Goal: Information Seeking & Learning: Learn about a topic

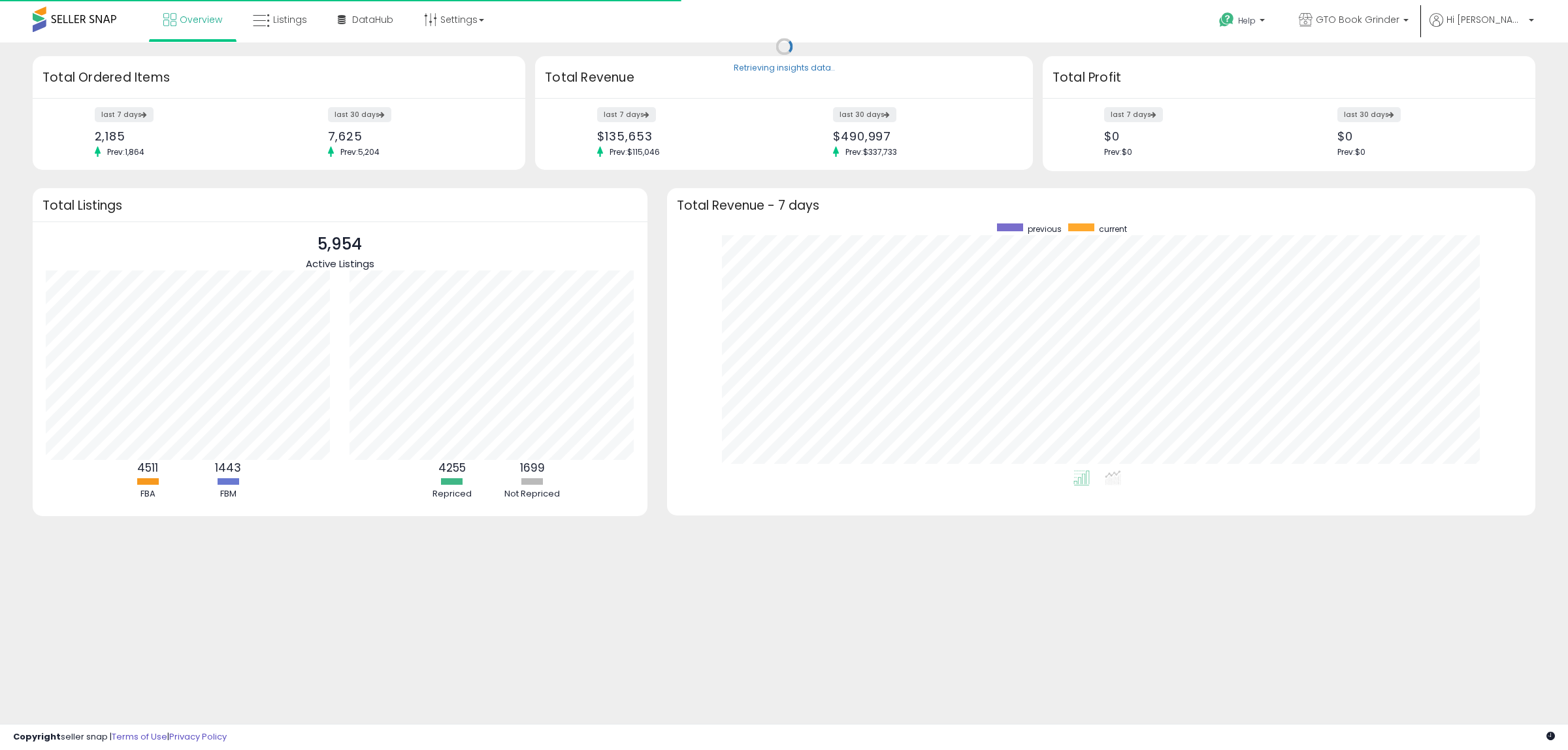
scroll to position [247, 843]
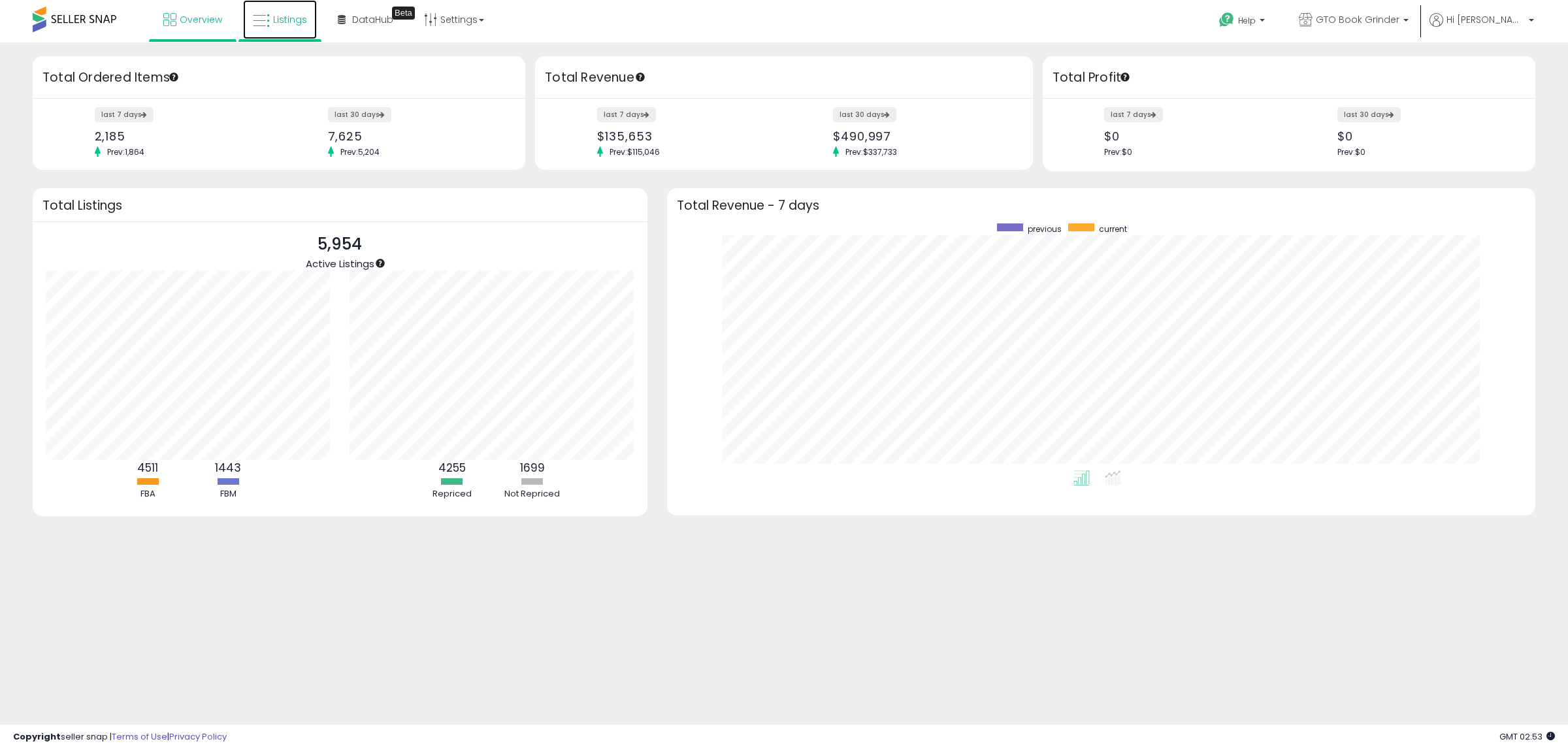
click at [279, 16] on span "Listings" at bounding box center [290, 19] width 34 height 13
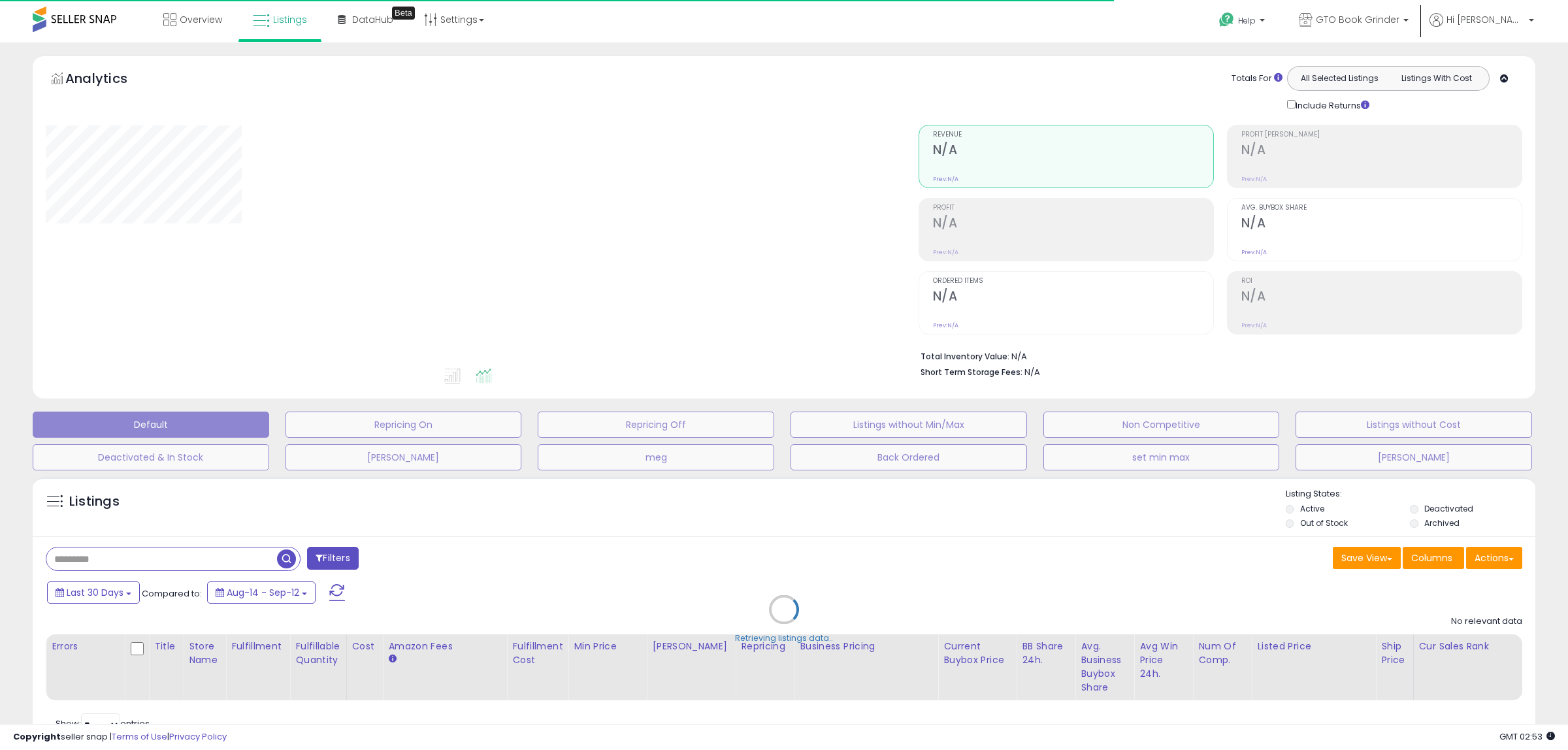
type input "****"
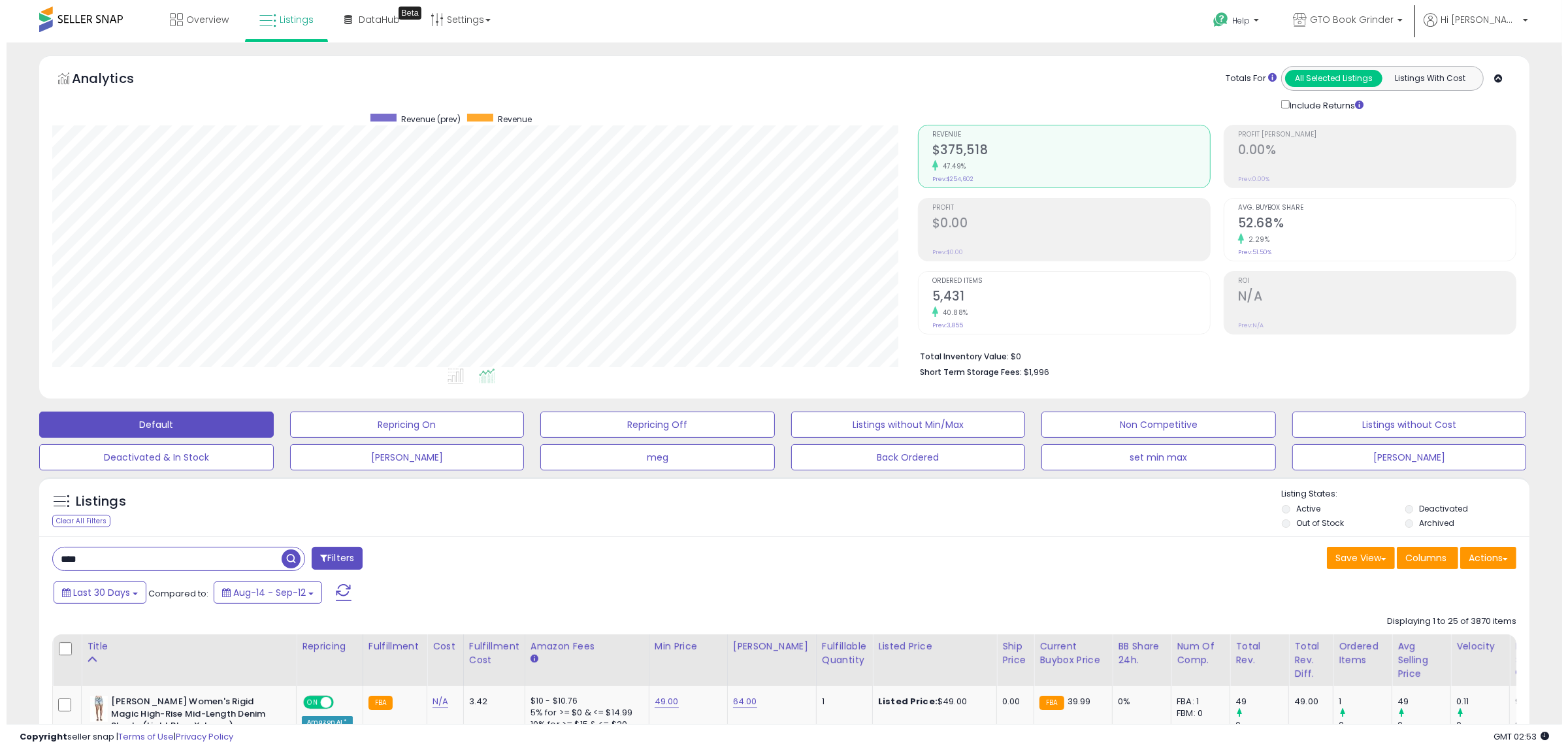
scroll to position [268, 866]
click at [946, 292] on h2 "5,431" at bounding box center [1065, 298] width 277 height 18
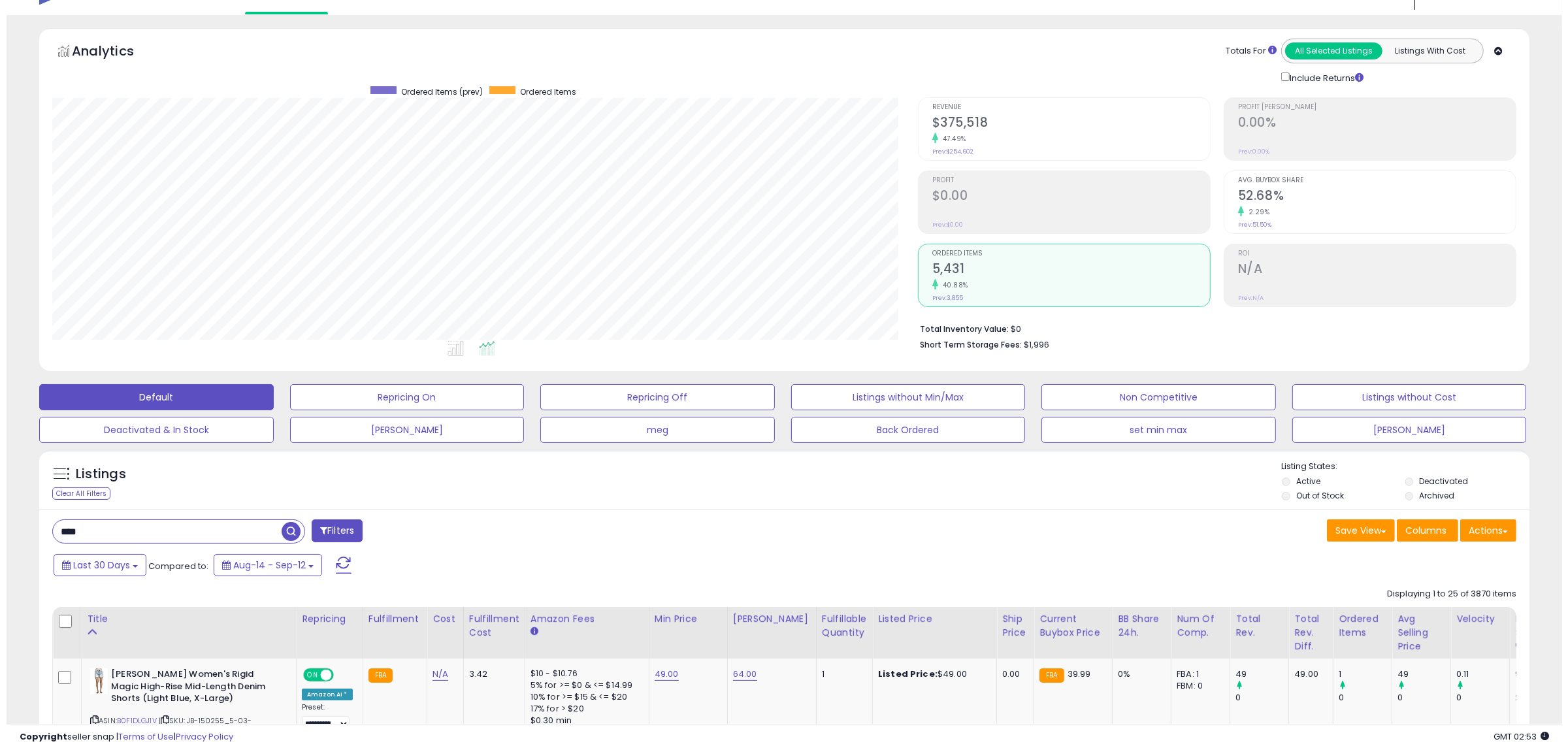
scroll to position [0, 0]
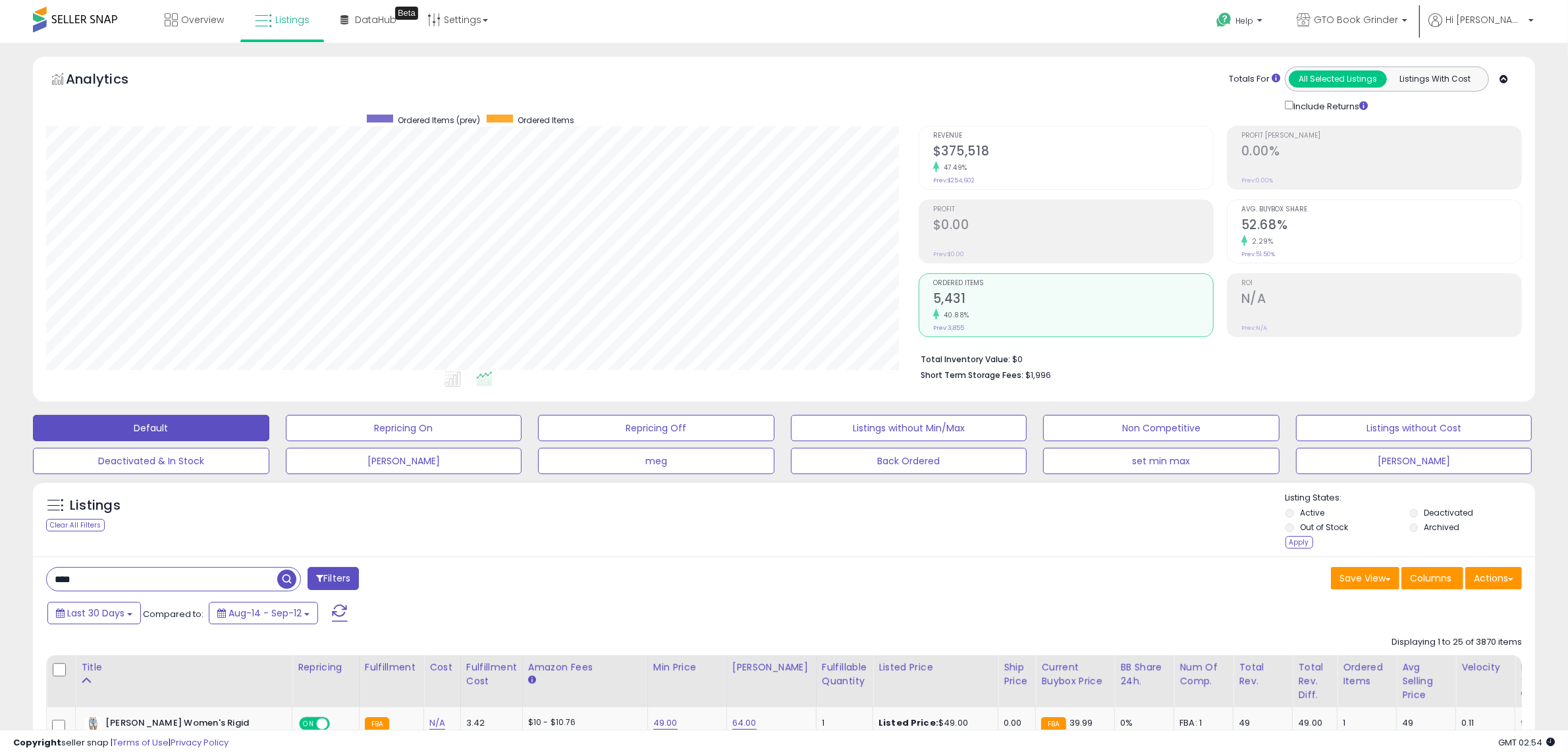
click at [340, 611] on span at bounding box center [340, 613] width 16 height 17
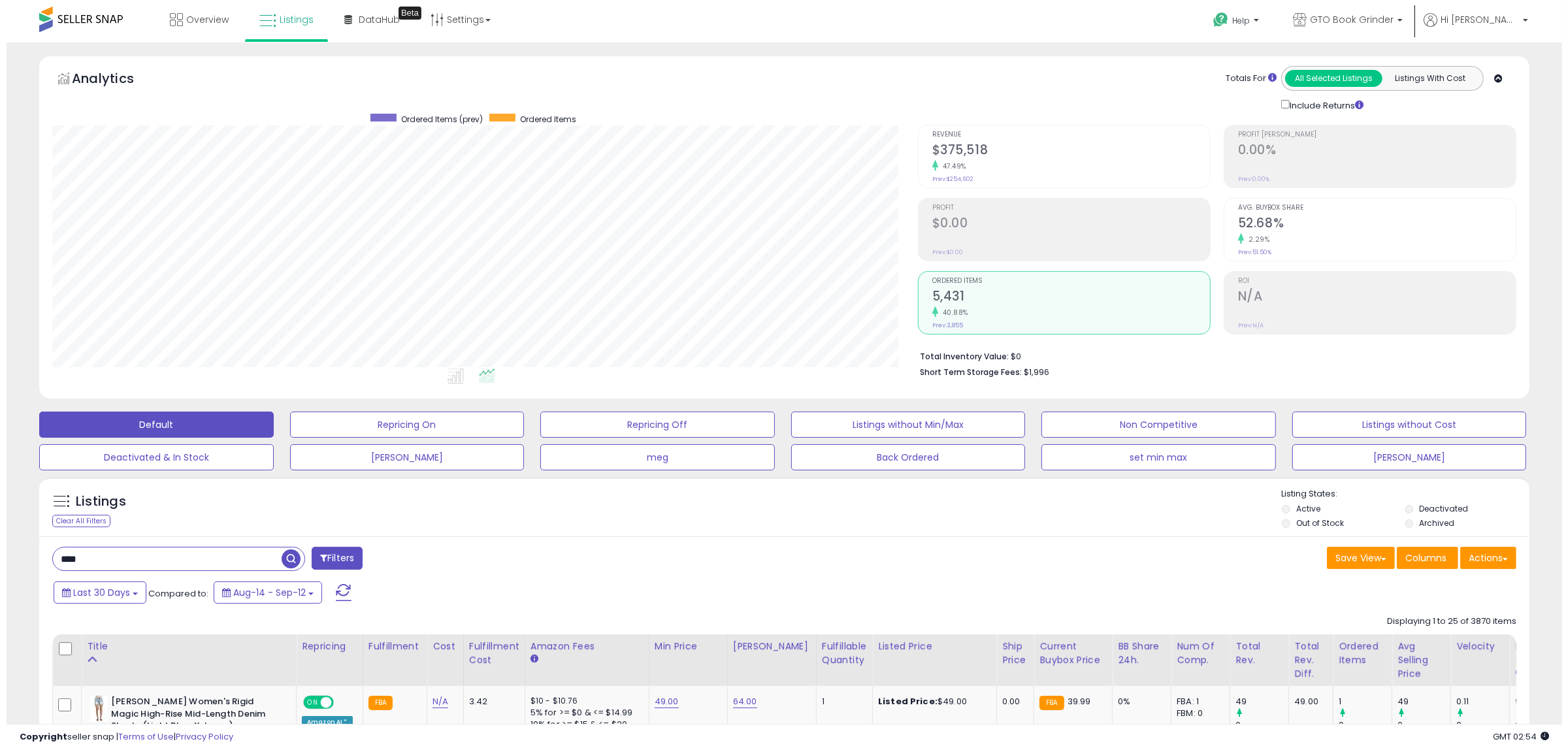
scroll to position [268, 866]
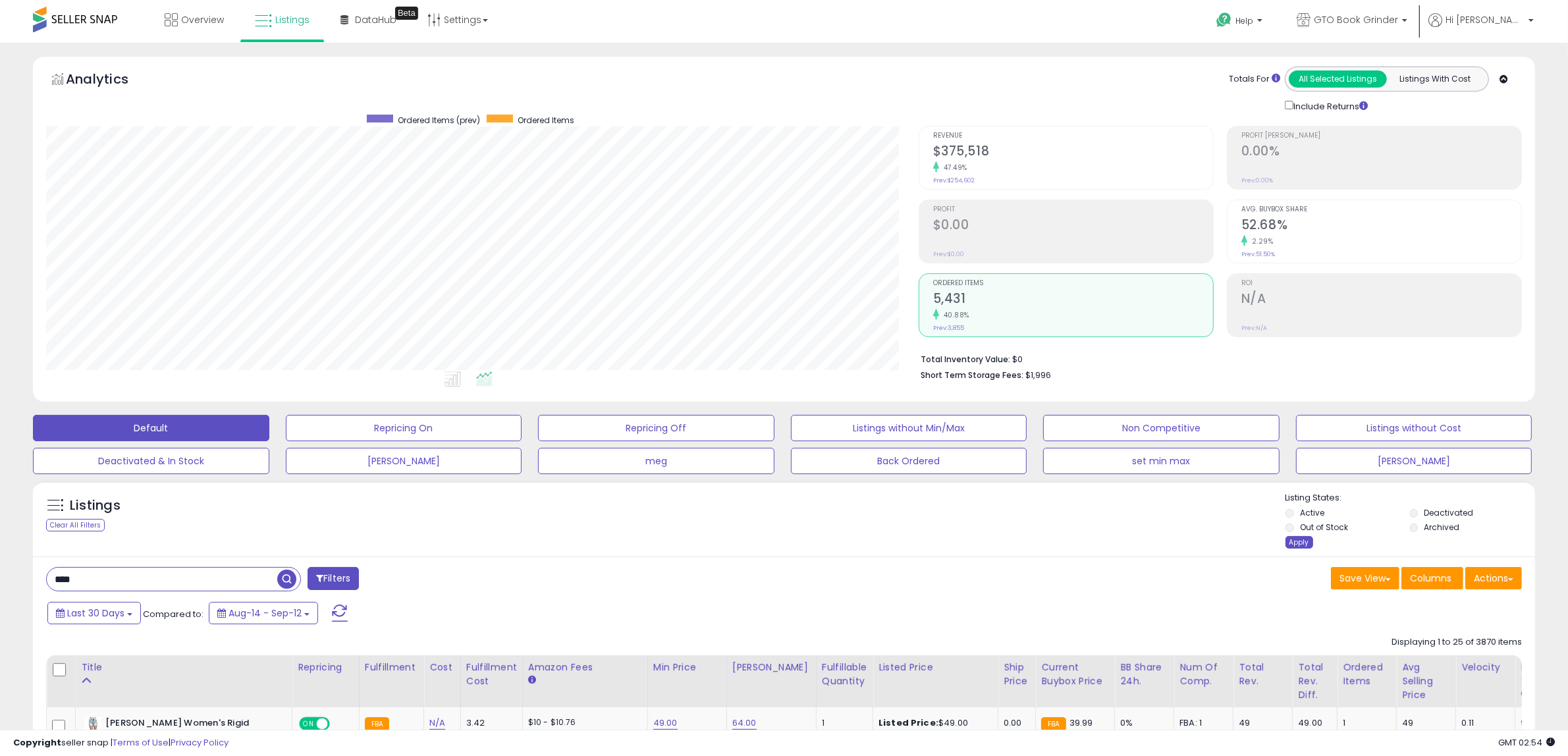
click at [1300, 541] on div "Apply" at bounding box center [1300, 542] width 28 height 12
click at [1295, 538] on div "Apply" at bounding box center [1300, 542] width 28 height 12
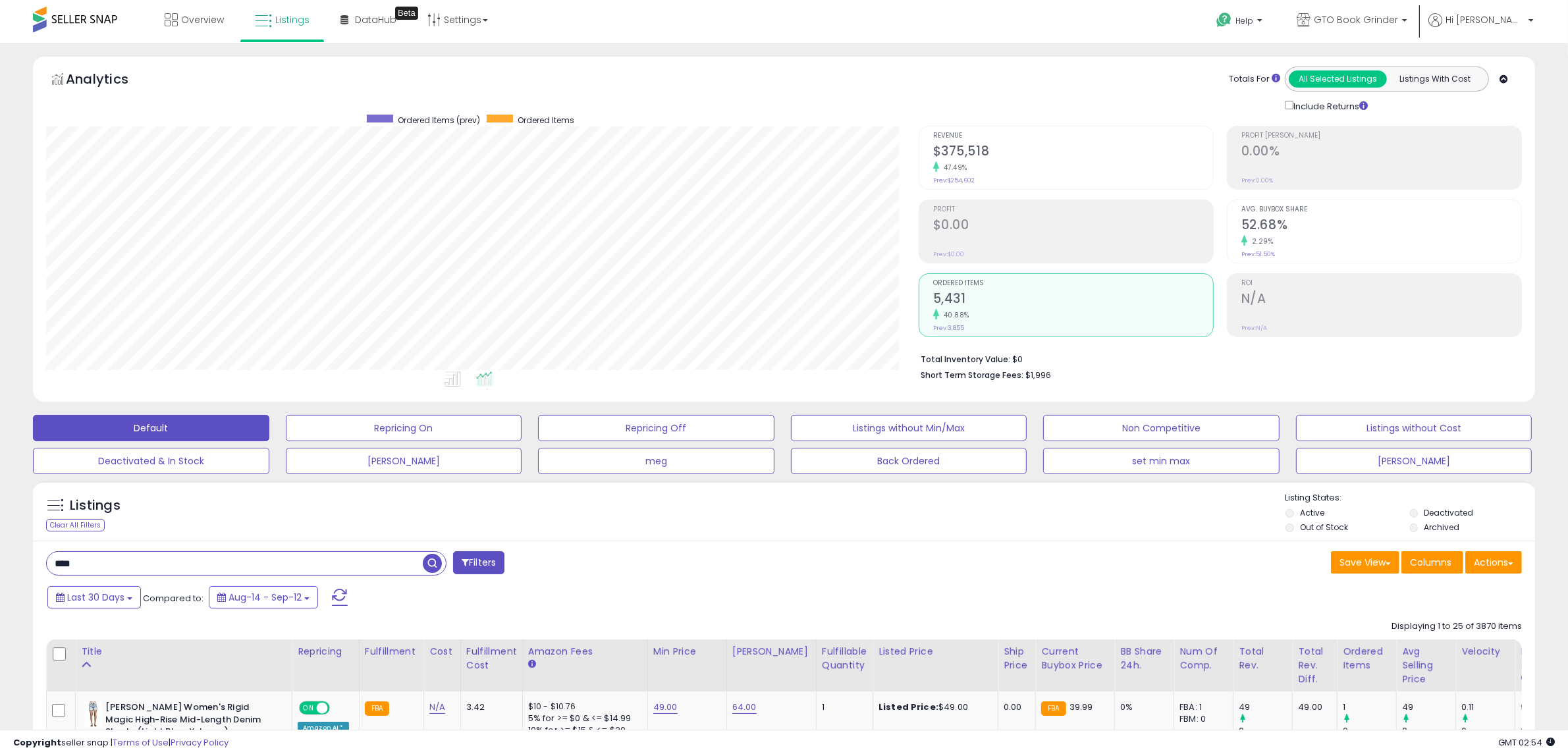
drag, startPoint x: 94, startPoint y: 569, endPoint x: -26, endPoint y: 573, distance: 120.1
click at [0, 573] on html "Unable to login Retrieving listings data.. has not yet accepted the Terms of Us…" at bounding box center [784, 378] width 1568 height 756
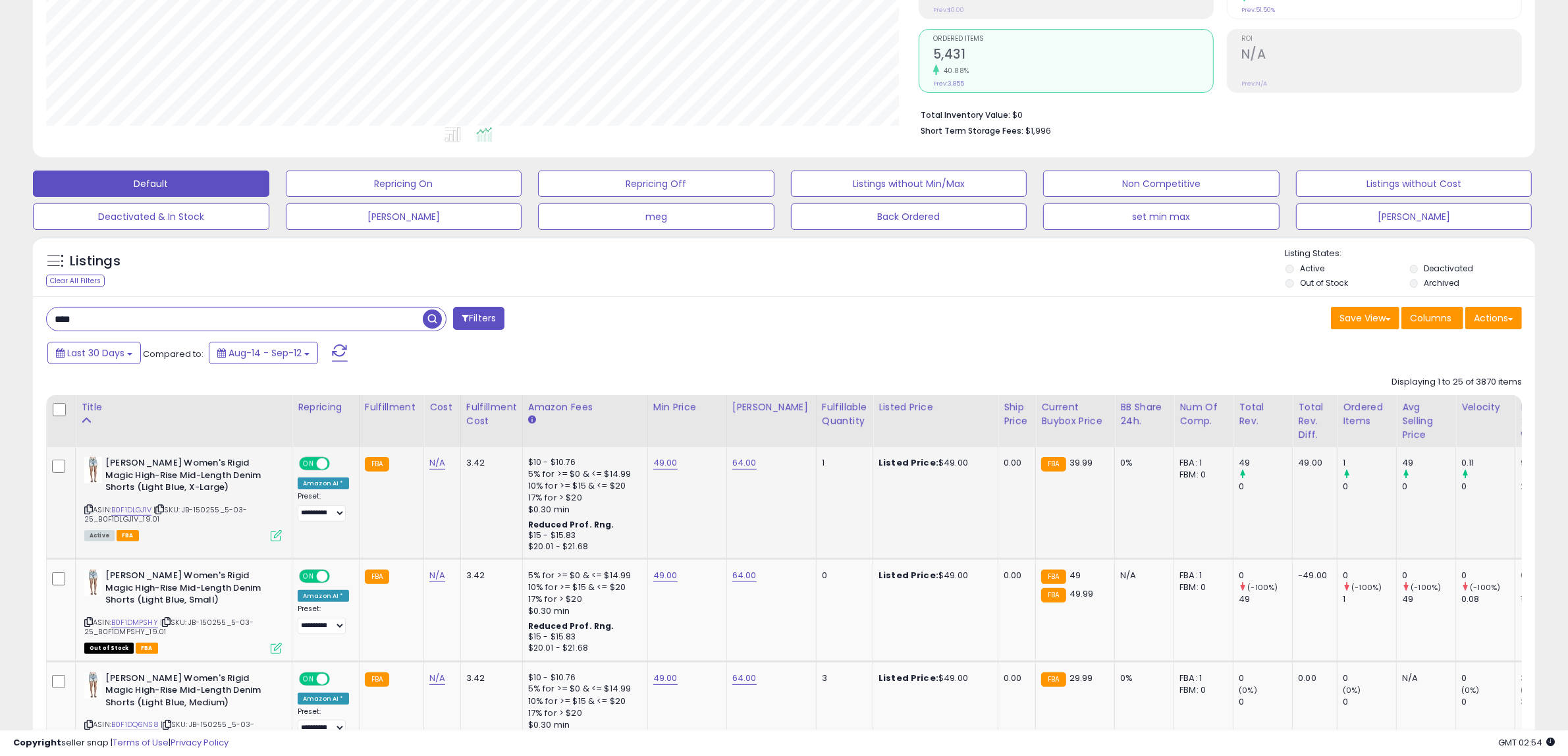
scroll to position [247, 0]
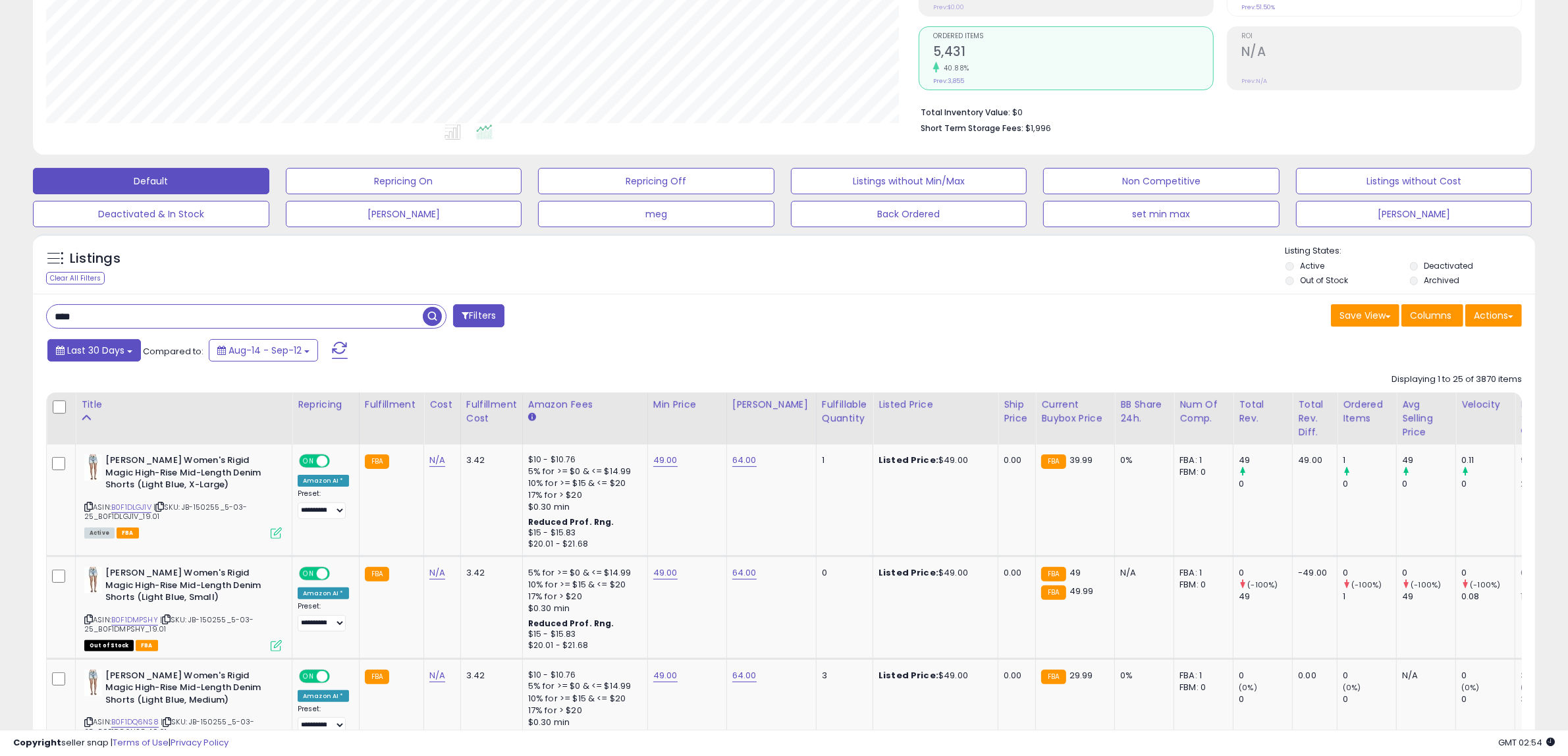
click at [118, 350] on span "Last 30 Days" at bounding box center [95, 350] width 57 height 13
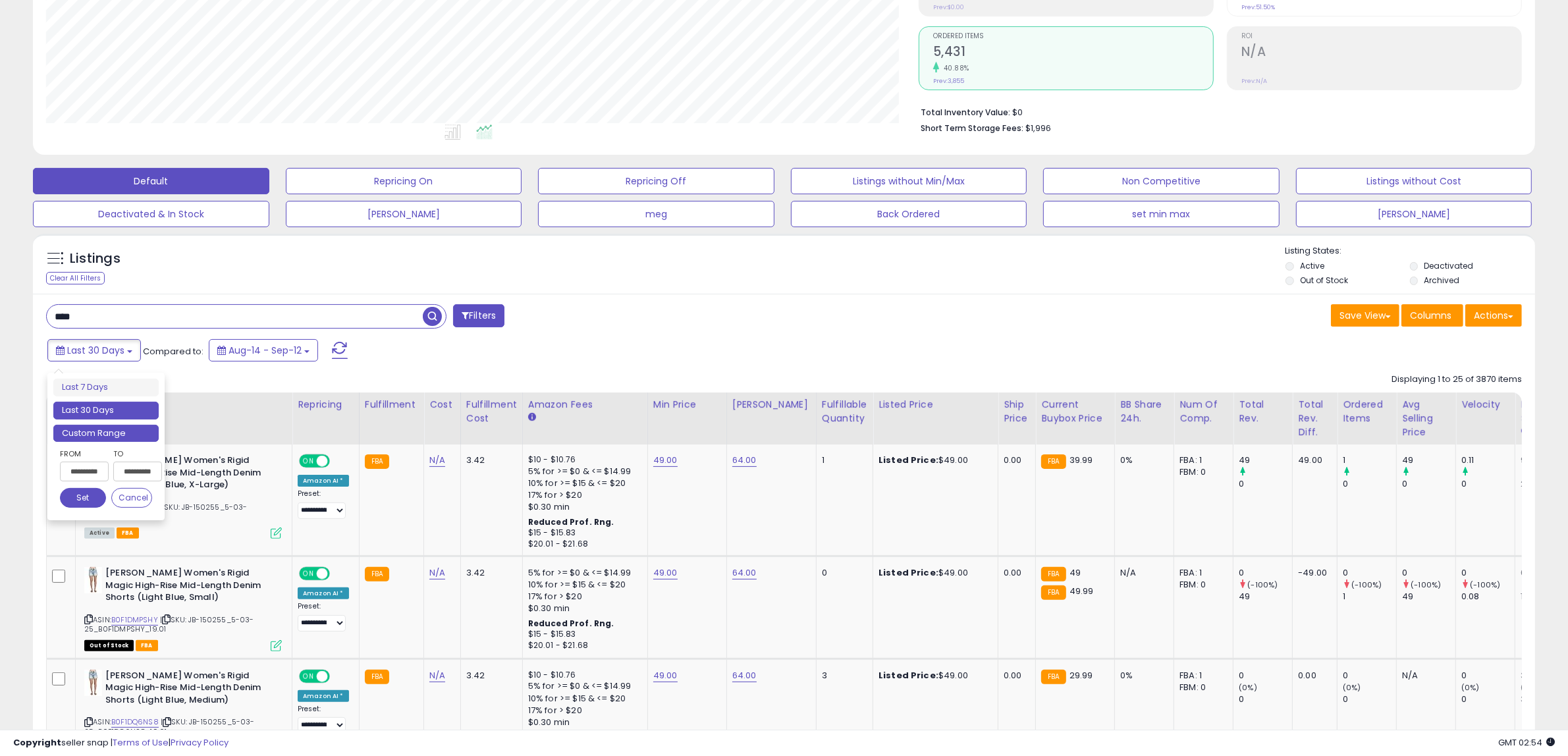
click at [114, 430] on li "Custom Range" at bounding box center [106, 434] width 105 height 18
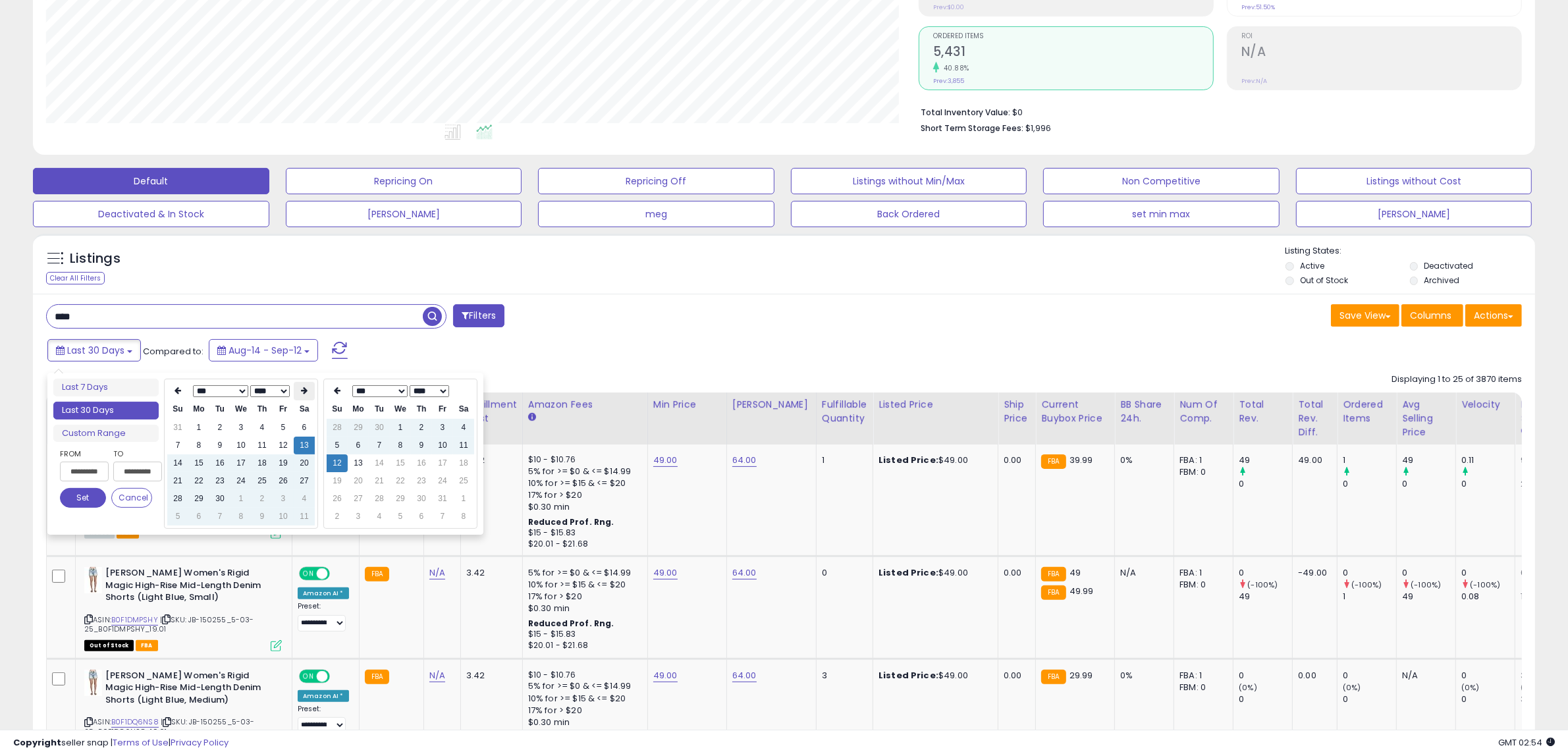
click at [301, 390] on icon at bounding box center [304, 391] width 7 height 8
type input "**********"
click at [181, 468] on td "12" at bounding box center [178, 463] width 21 height 18
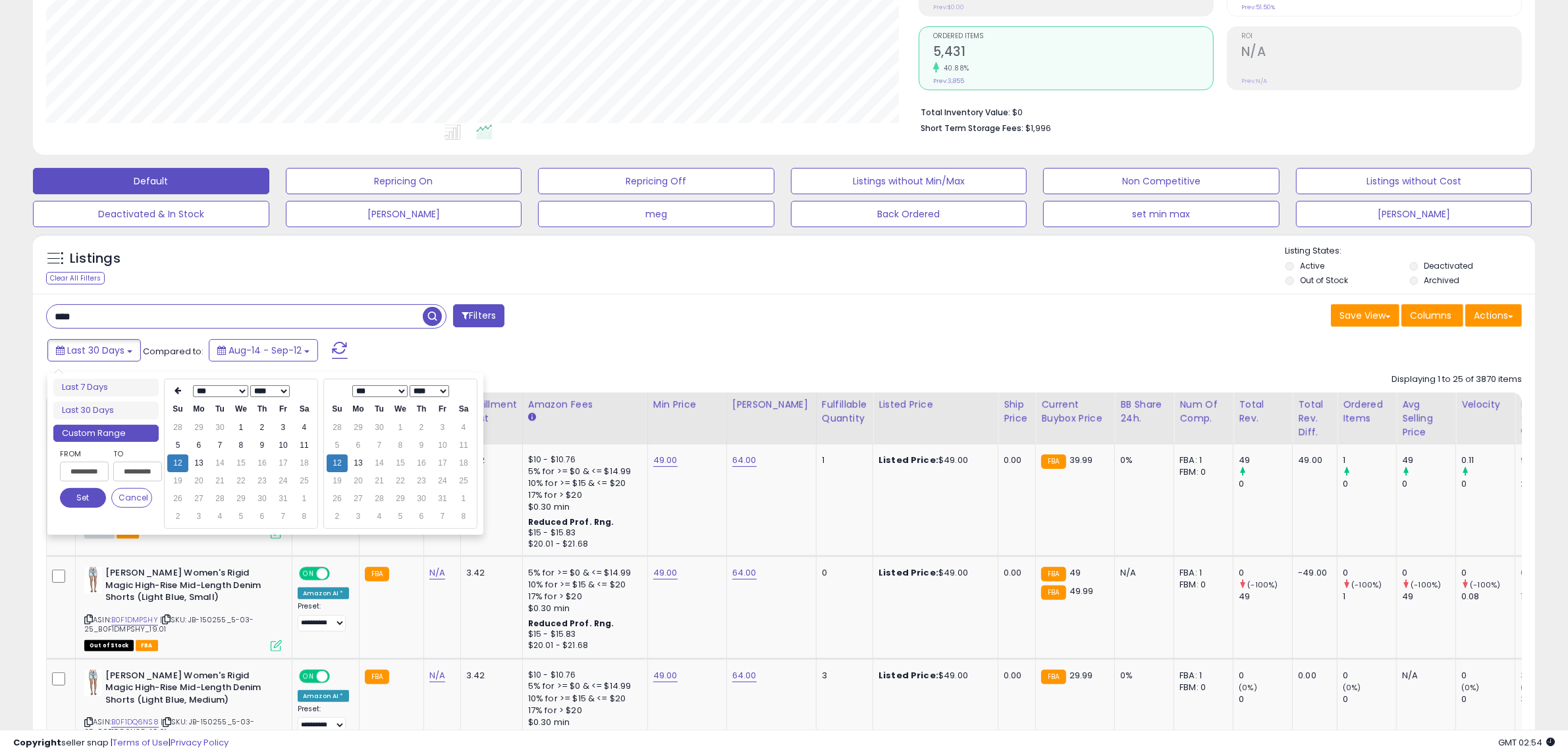
click at [84, 498] on button "Set" at bounding box center [83, 497] width 46 height 20
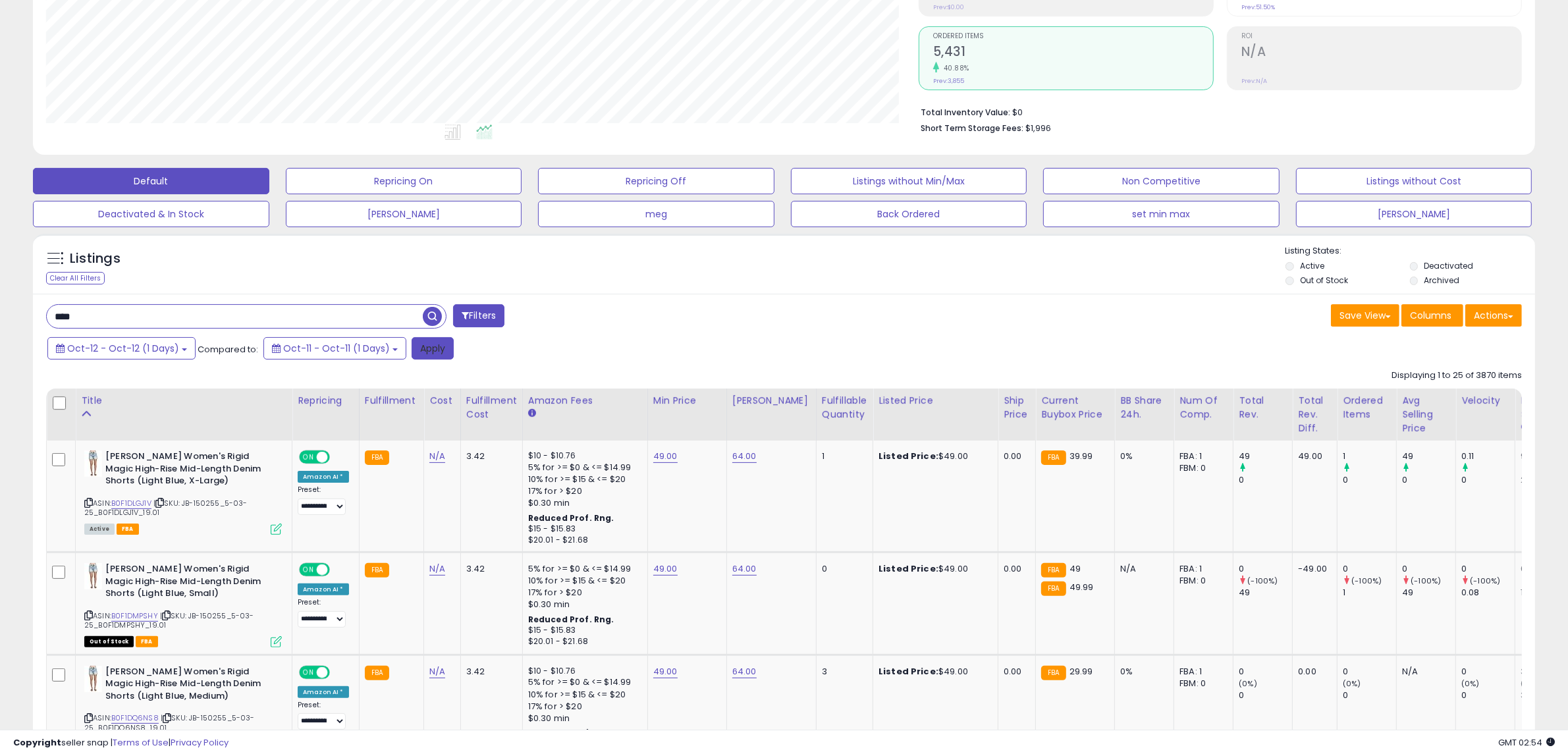
click at [420, 344] on button "Apply" at bounding box center [432, 348] width 42 height 22
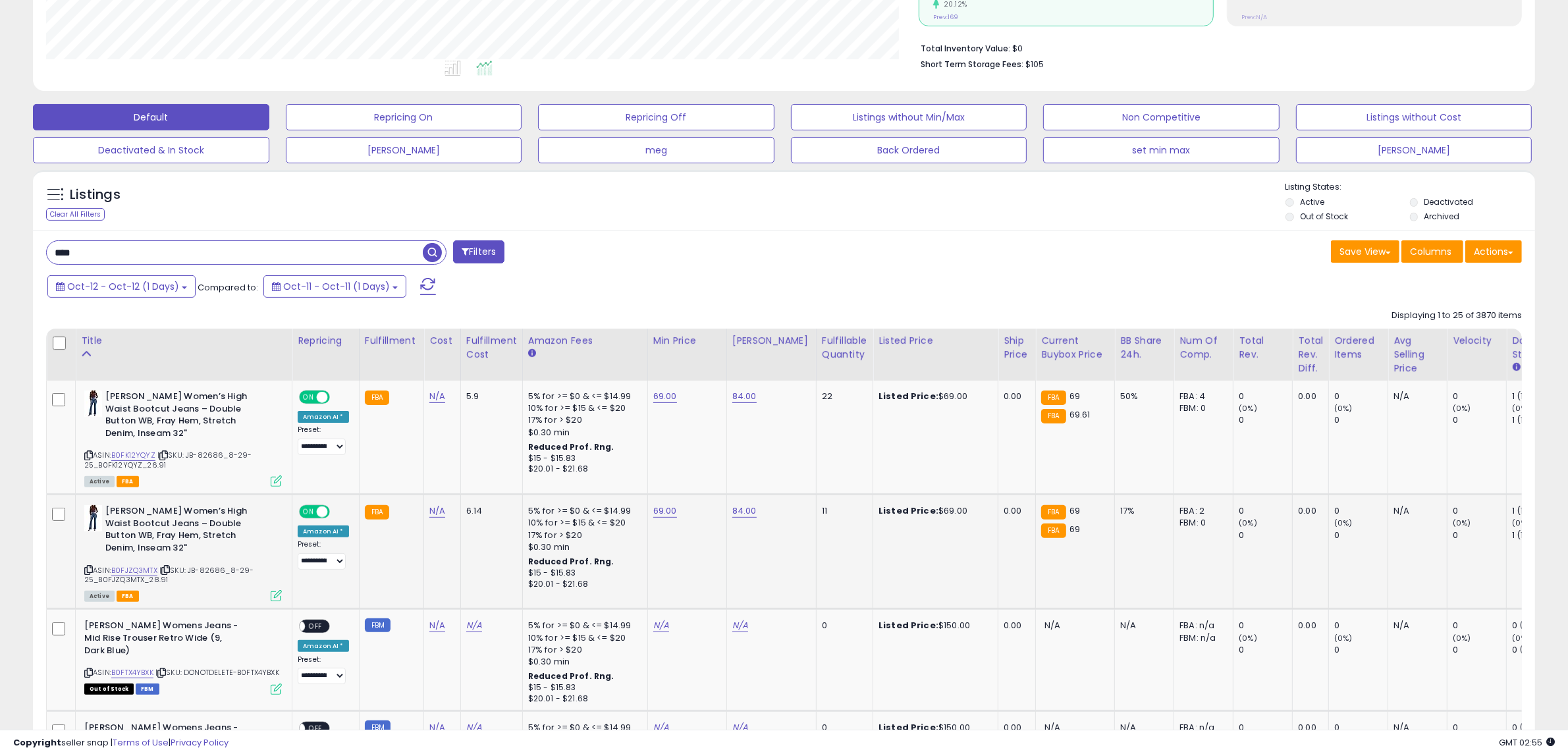
scroll to position [270, 873]
click at [420, 288] on span at bounding box center [428, 286] width 16 height 17
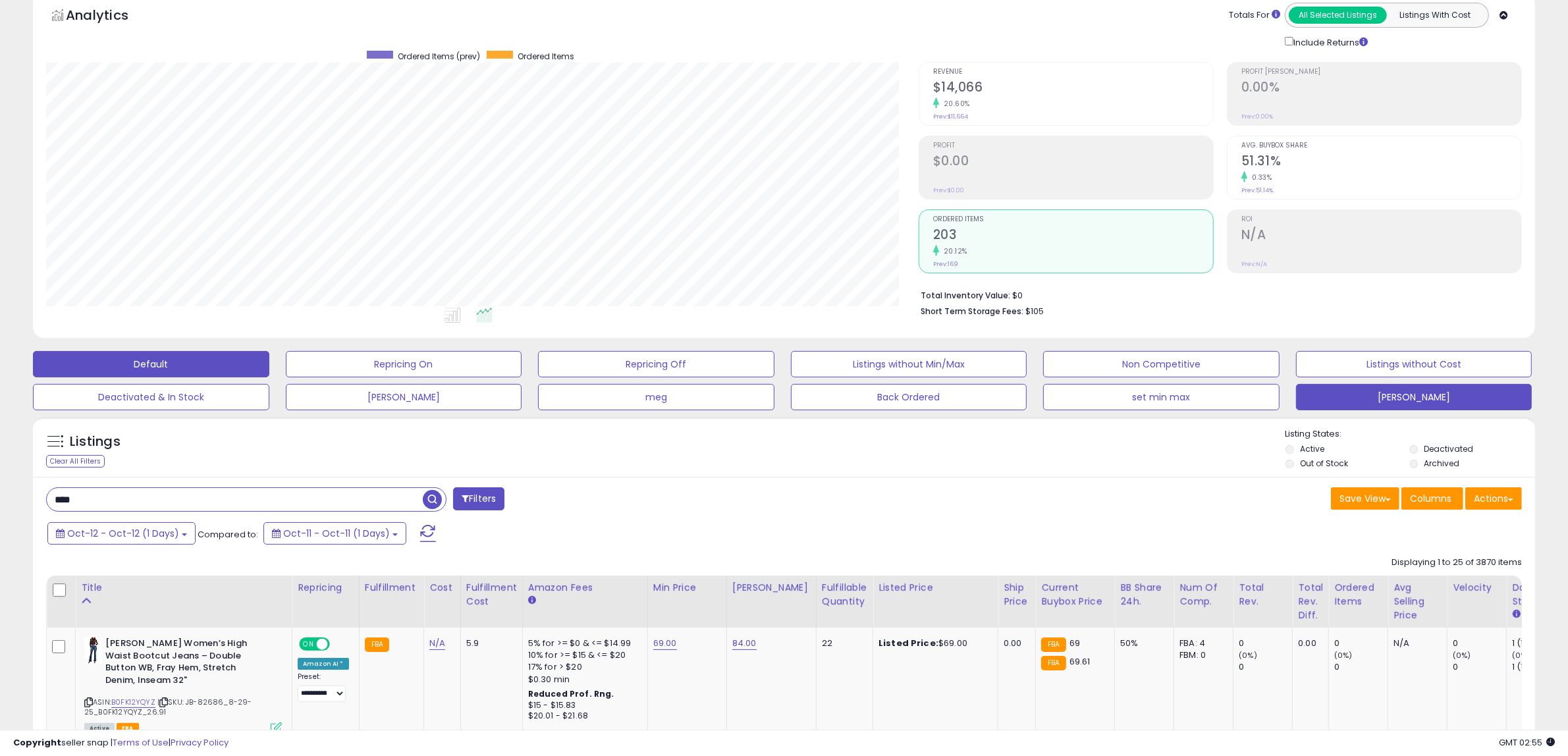
click at [1407, 395] on button "[PERSON_NAME]" at bounding box center [1414, 397] width 237 height 26
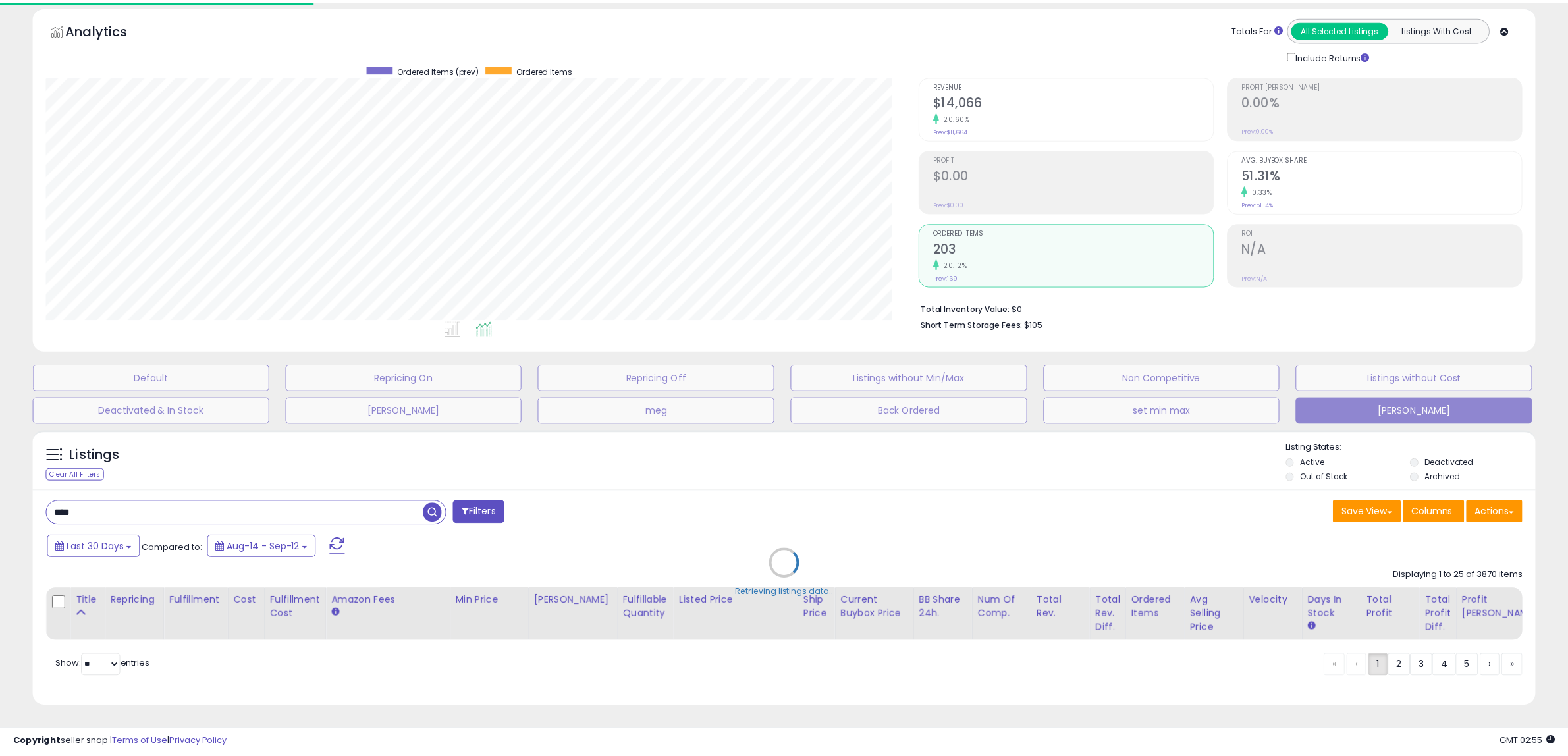
scroll to position [270, 879]
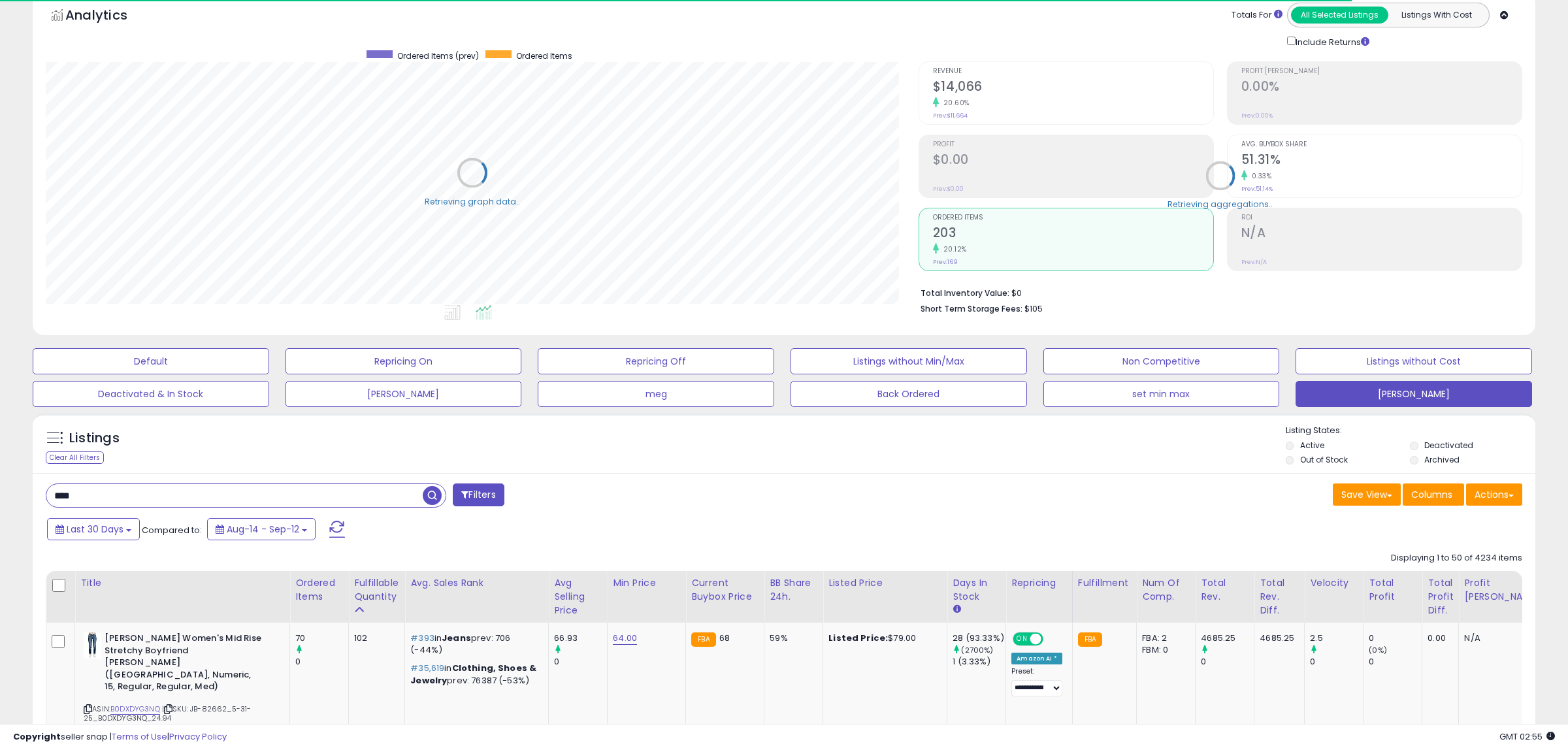
select select "**"
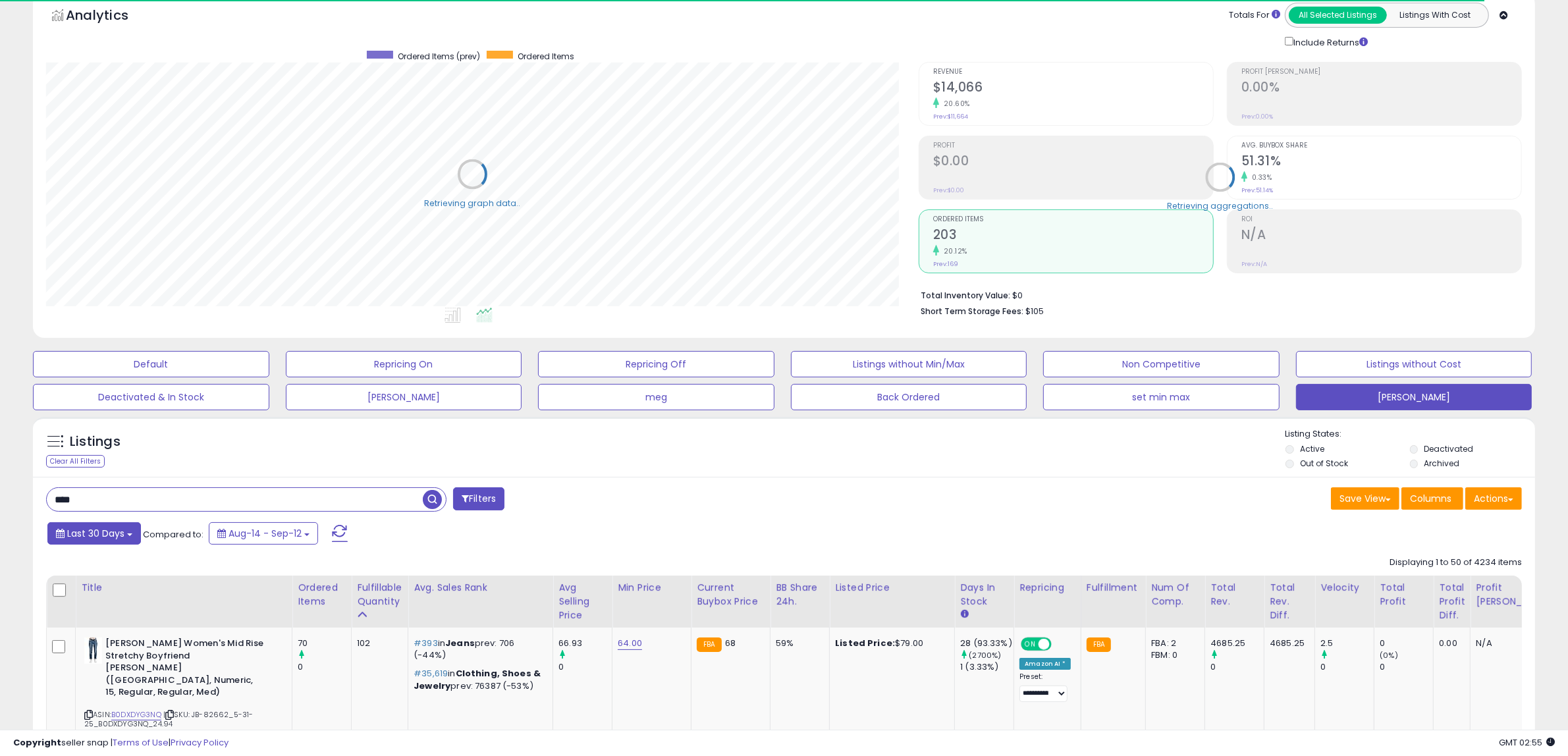
click at [127, 538] on button "Last 30 Days" at bounding box center [94, 533] width 93 height 22
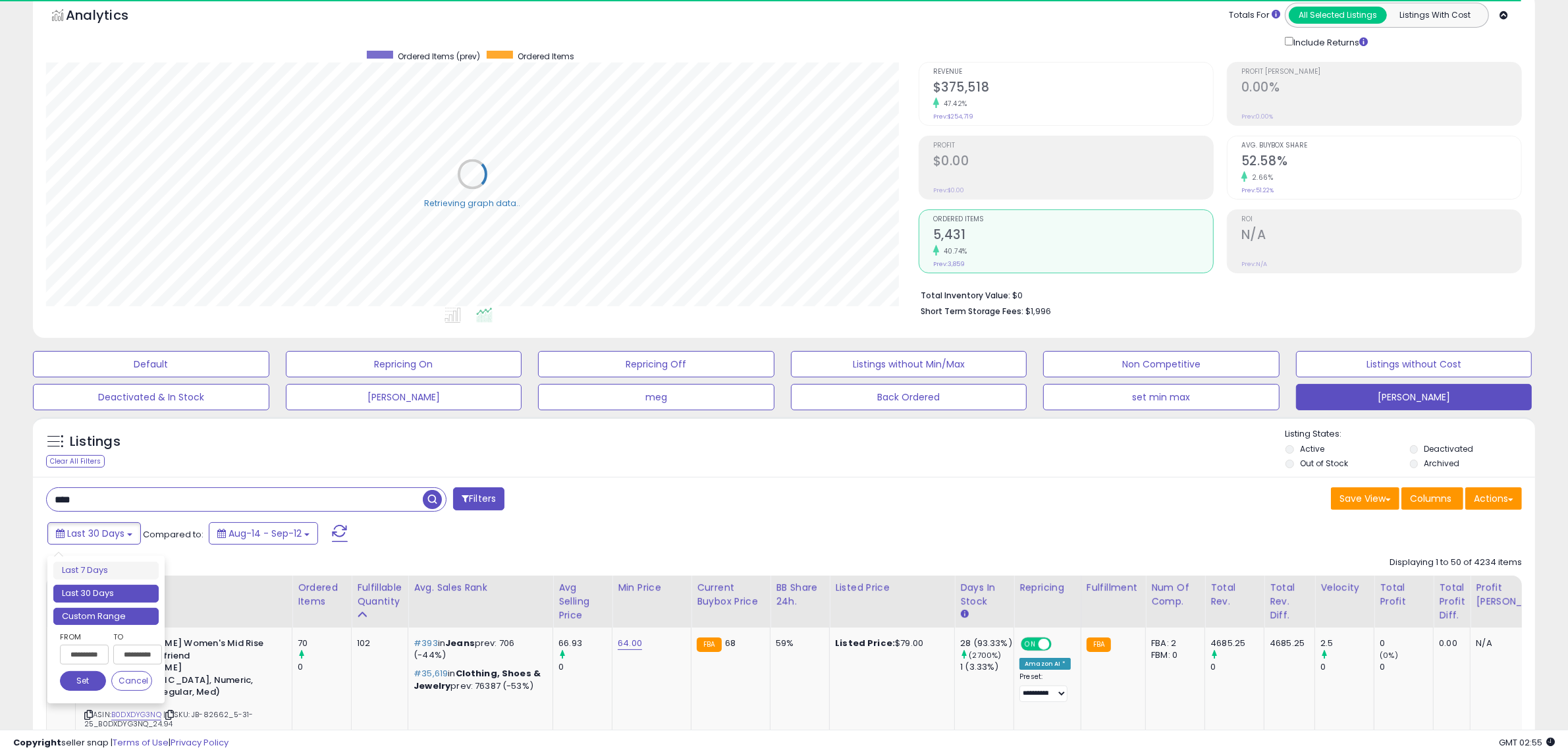
click at [109, 617] on li "Custom Range" at bounding box center [106, 616] width 105 height 18
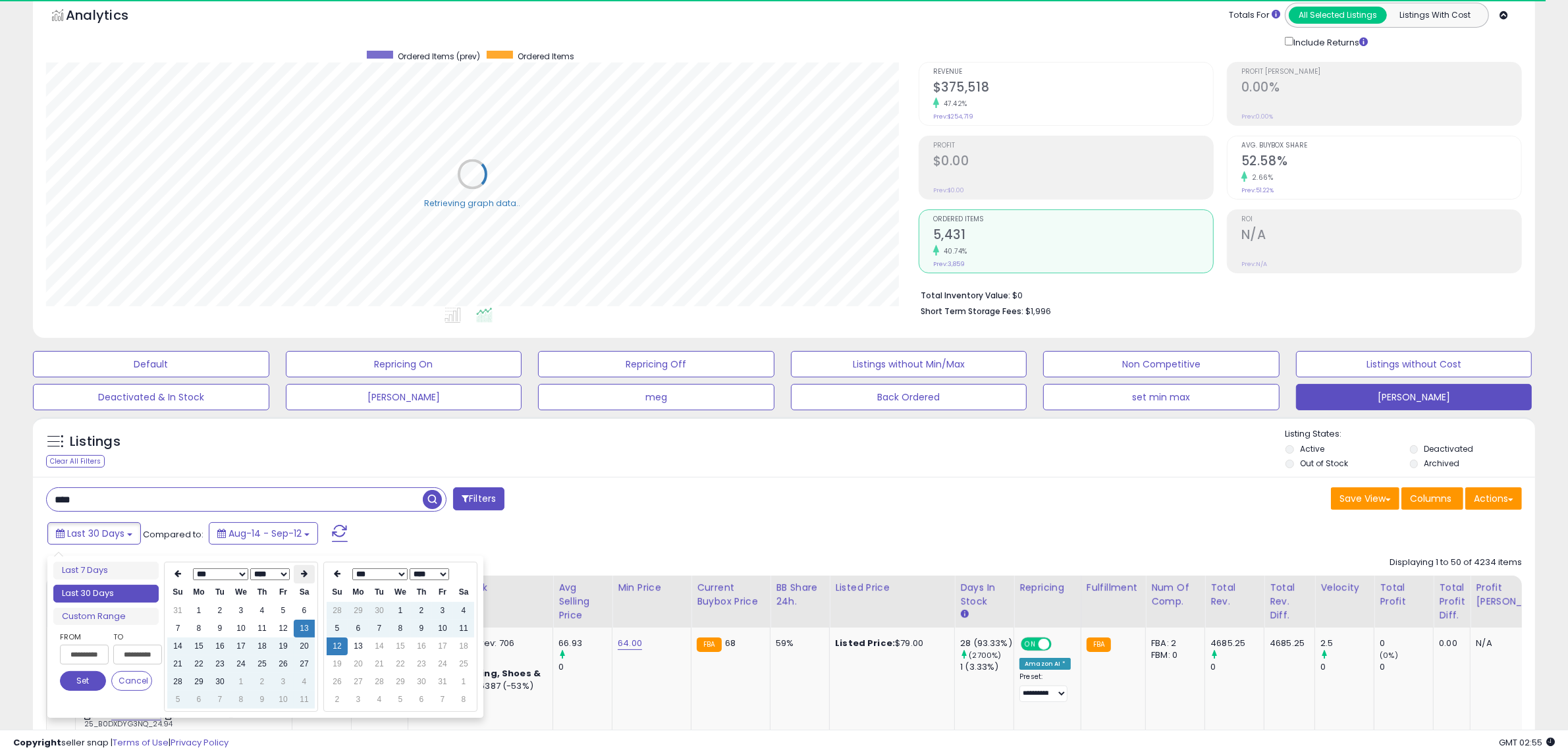
click at [304, 566] on th at bounding box center [304, 574] width 21 height 19
click at [179, 644] on td "12" at bounding box center [178, 646] width 21 height 18
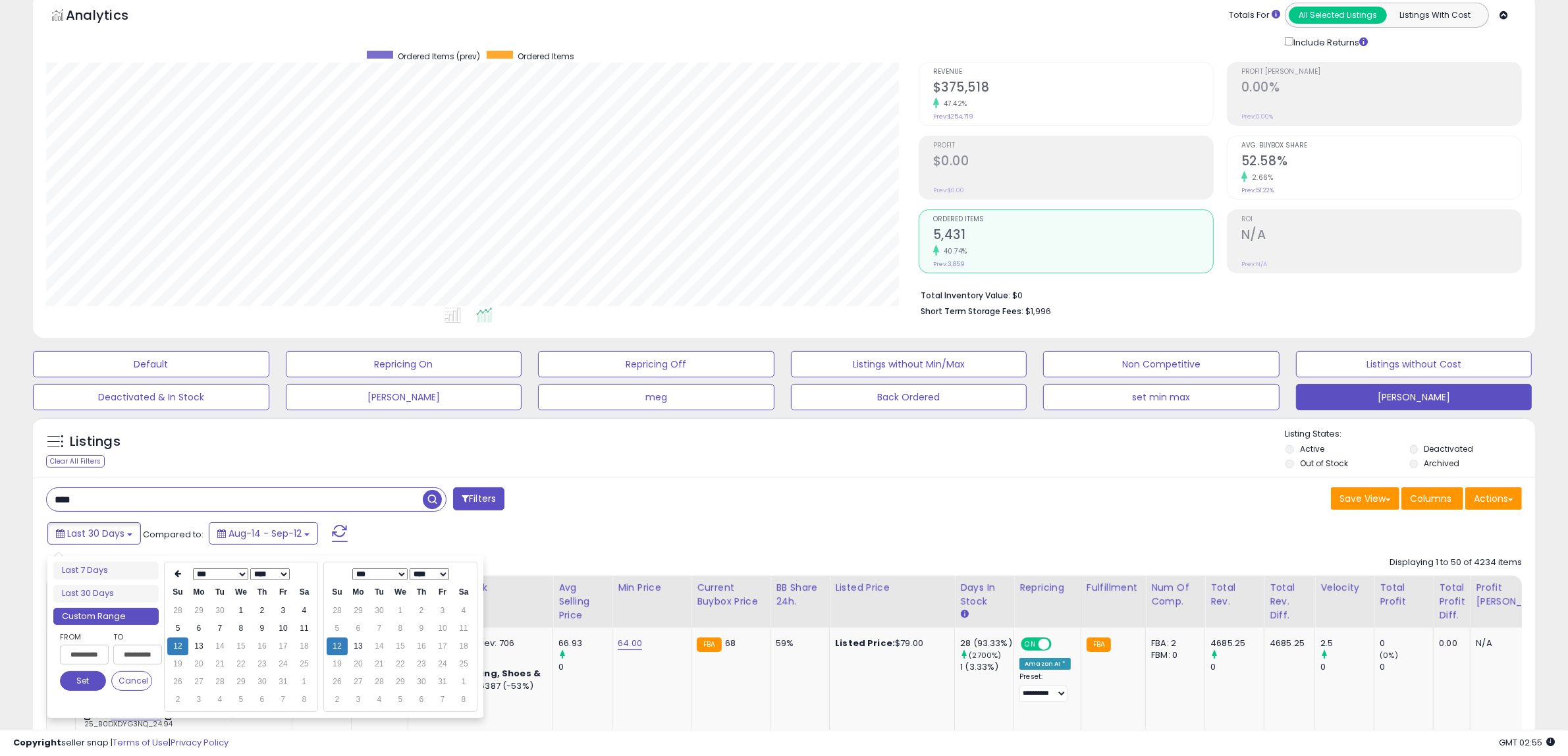
scroll to position [270, 873]
type input "**********"
click at [84, 680] on button "Set" at bounding box center [83, 681] width 46 height 20
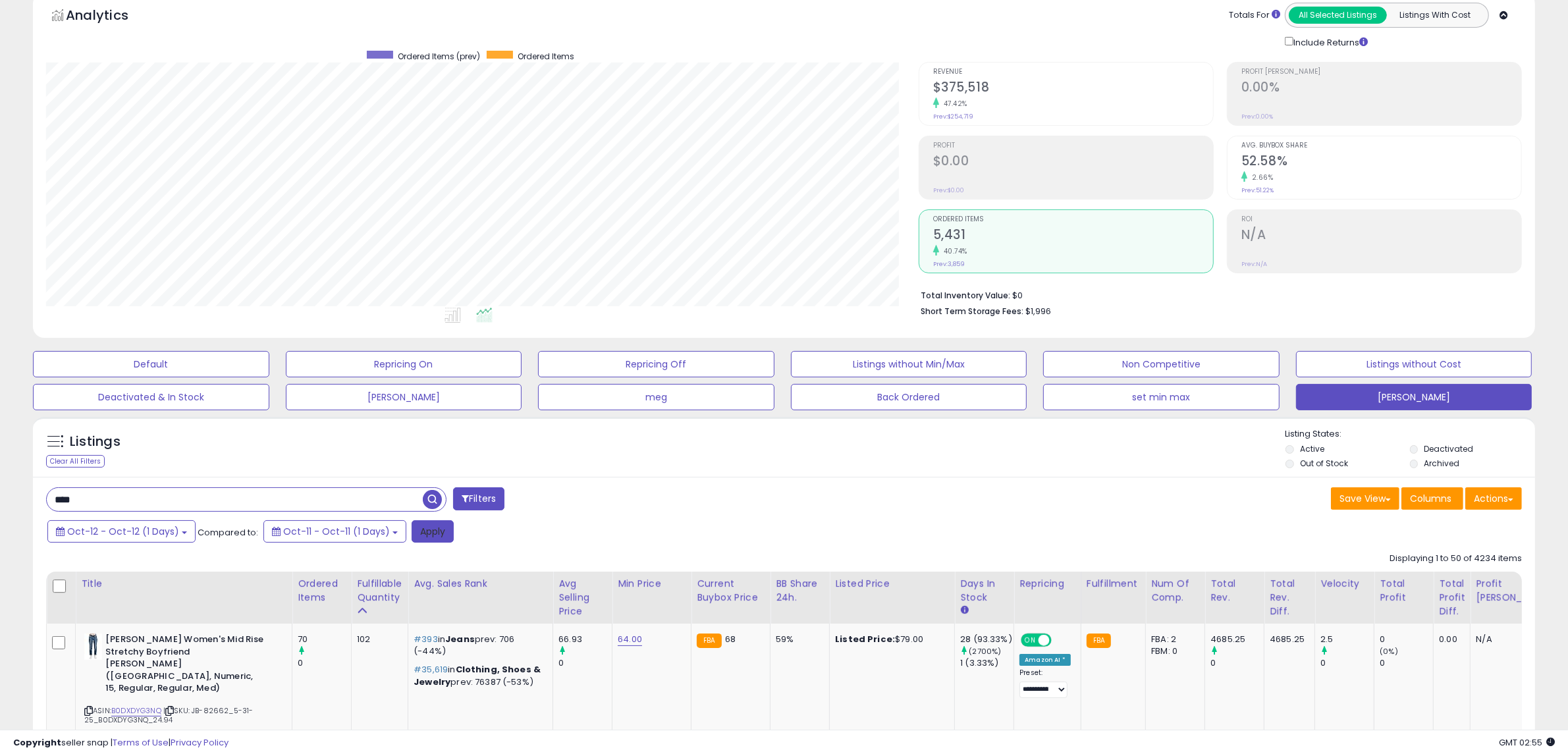
click at [435, 528] on button "Apply" at bounding box center [432, 531] width 42 height 22
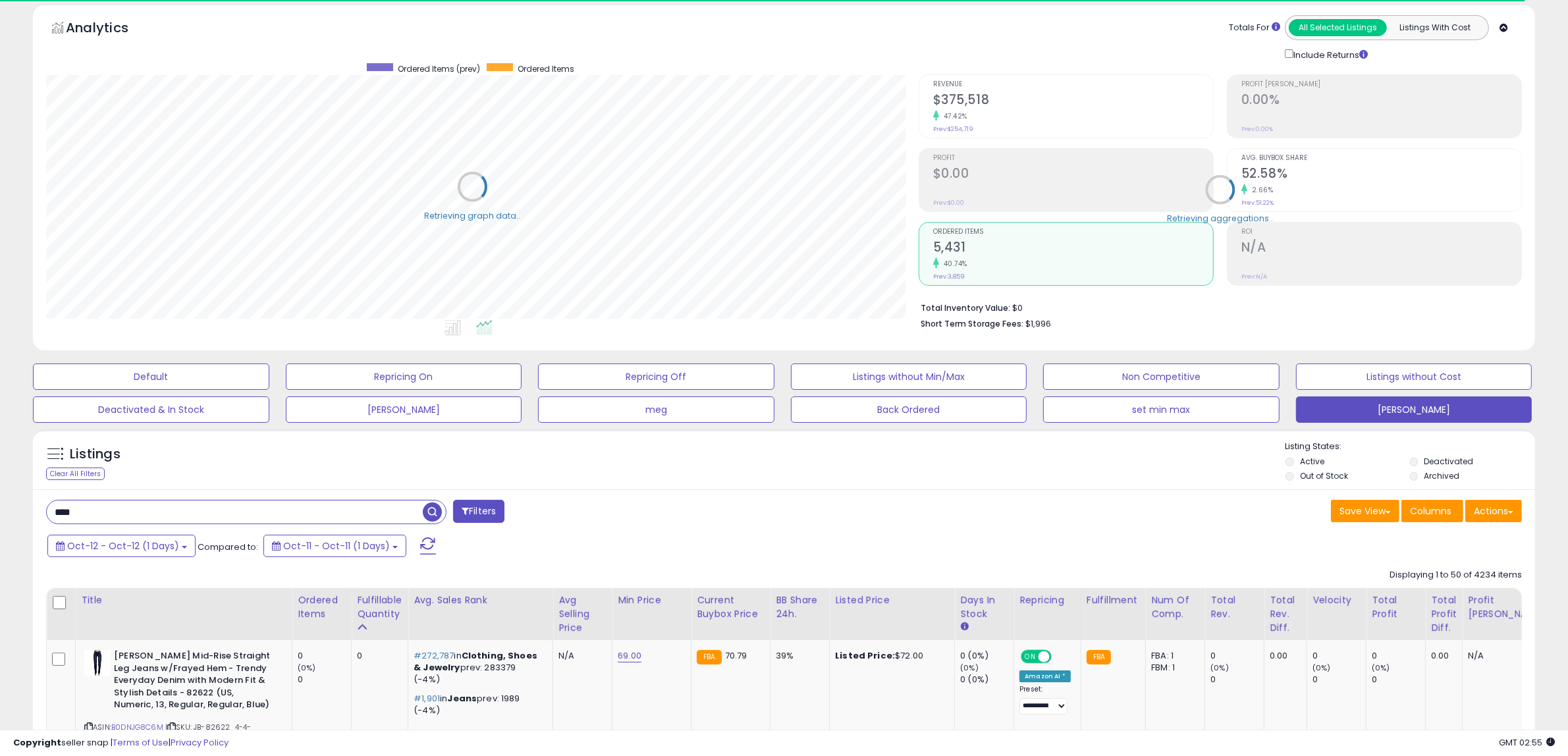
scroll to position [658035, 657712]
click at [313, 614] on div "Ordered Items" at bounding box center [321, 607] width 48 height 28
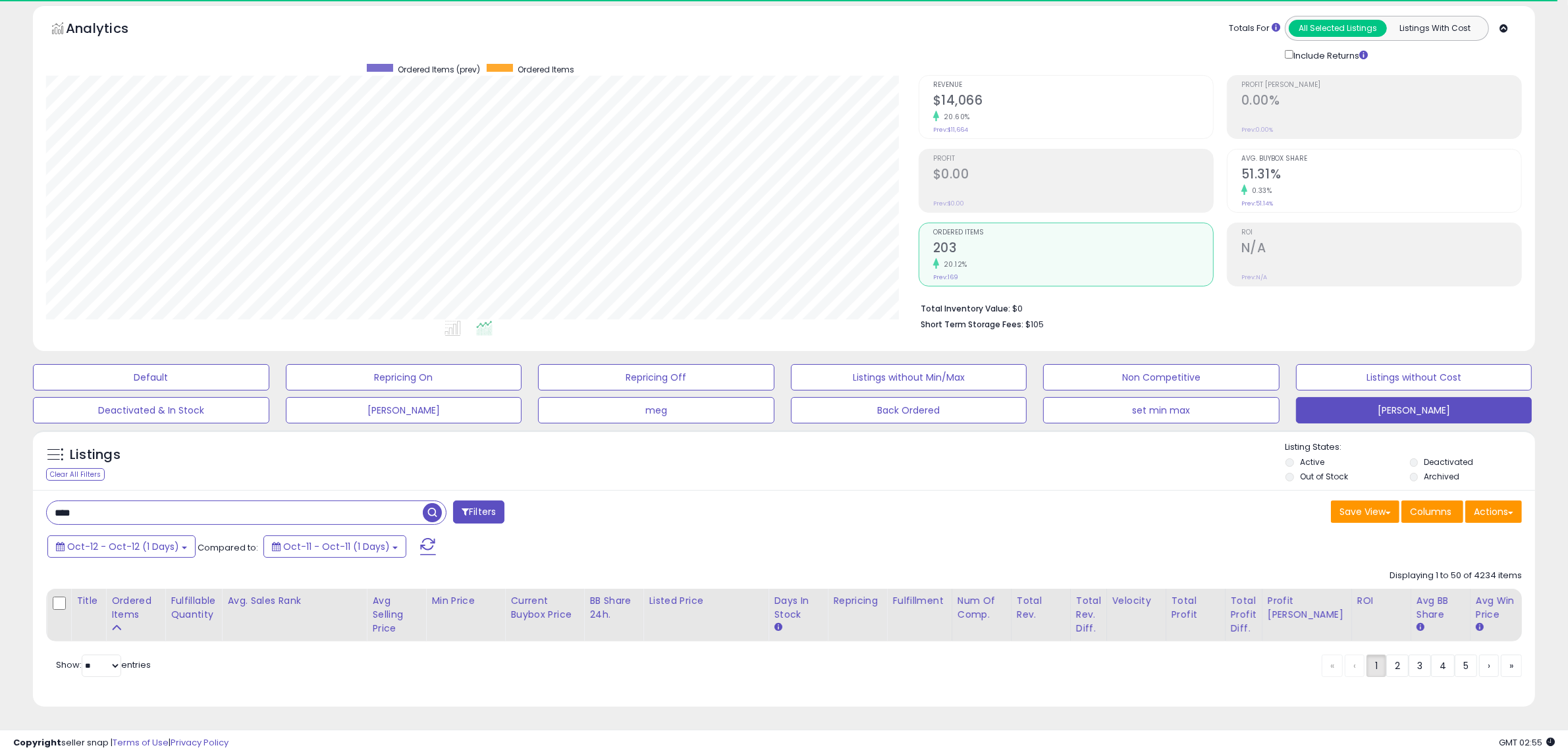
scroll to position [270, 873]
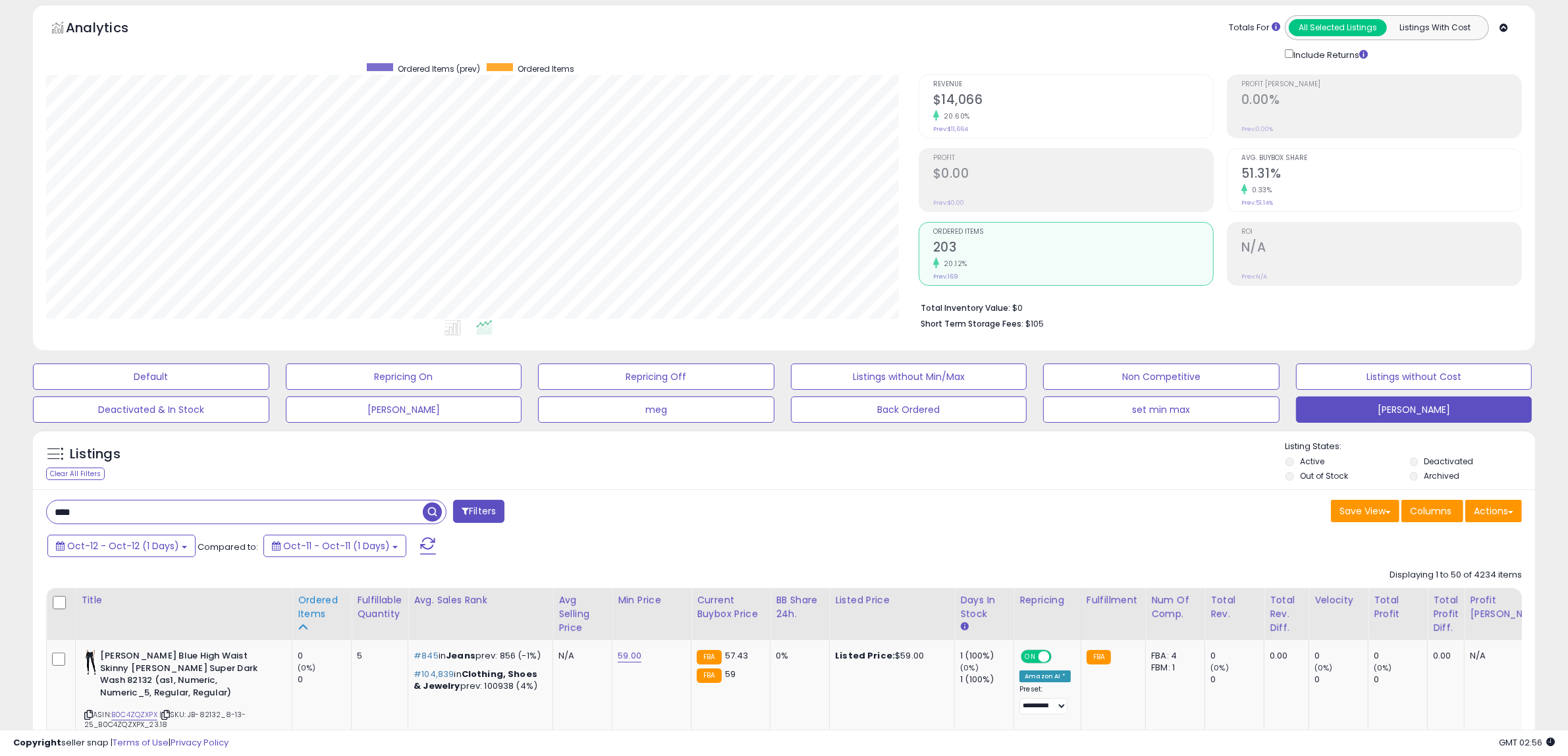
click at [313, 613] on div "Ordered Items" at bounding box center [321, 607] width 48 height 28
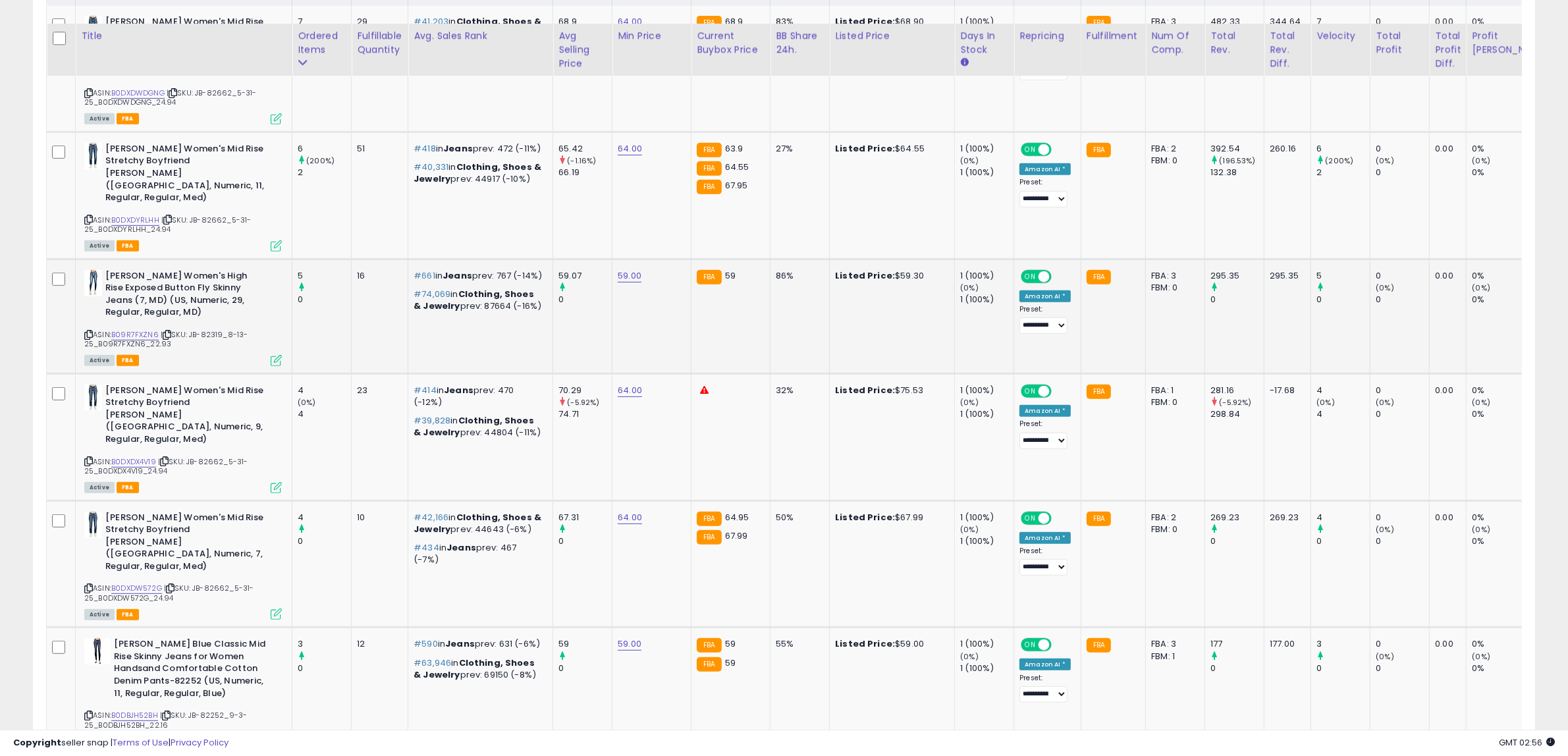
scroll to position [710, 0]
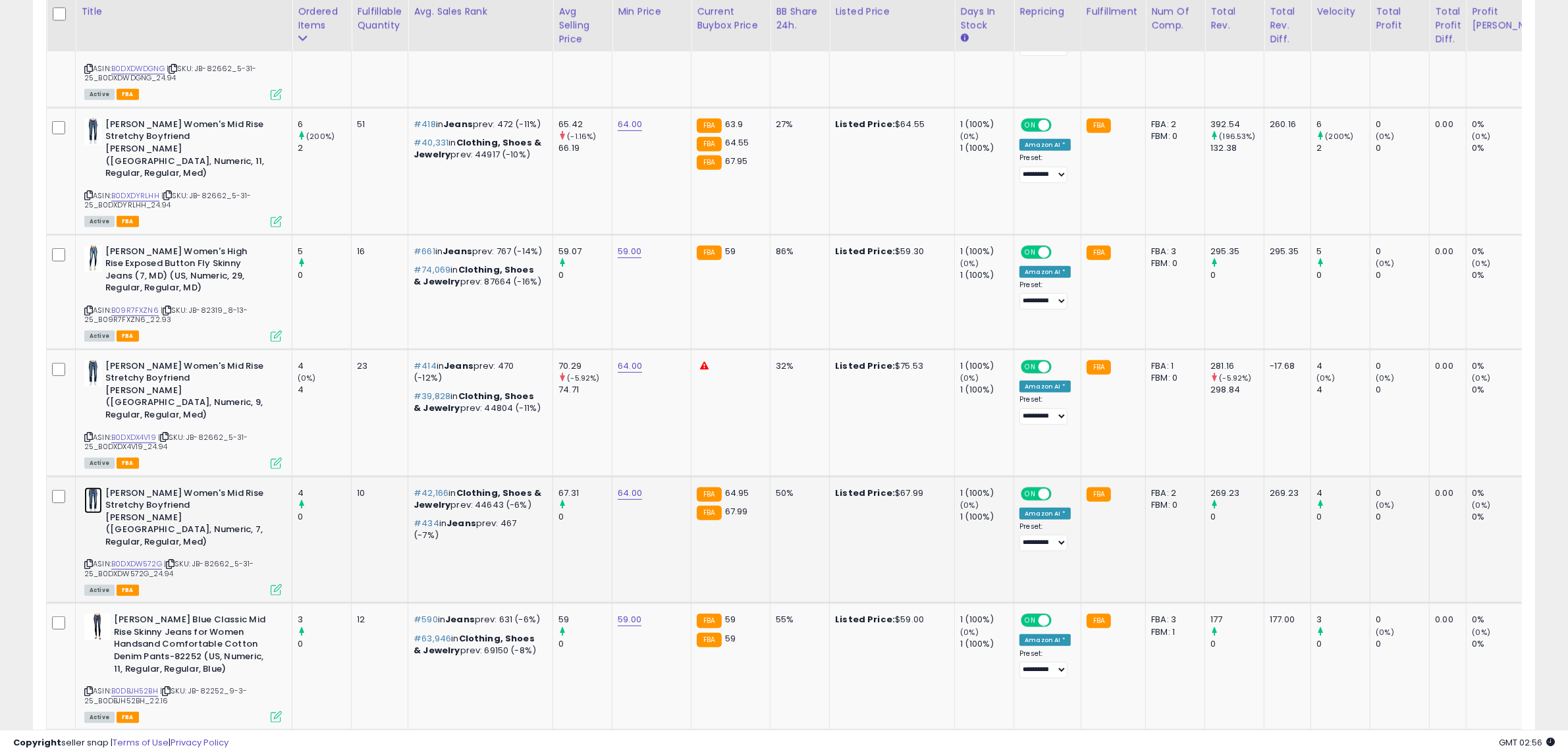
click at [90, 487] on img at bounding box center [93, 500] width 18 height 26
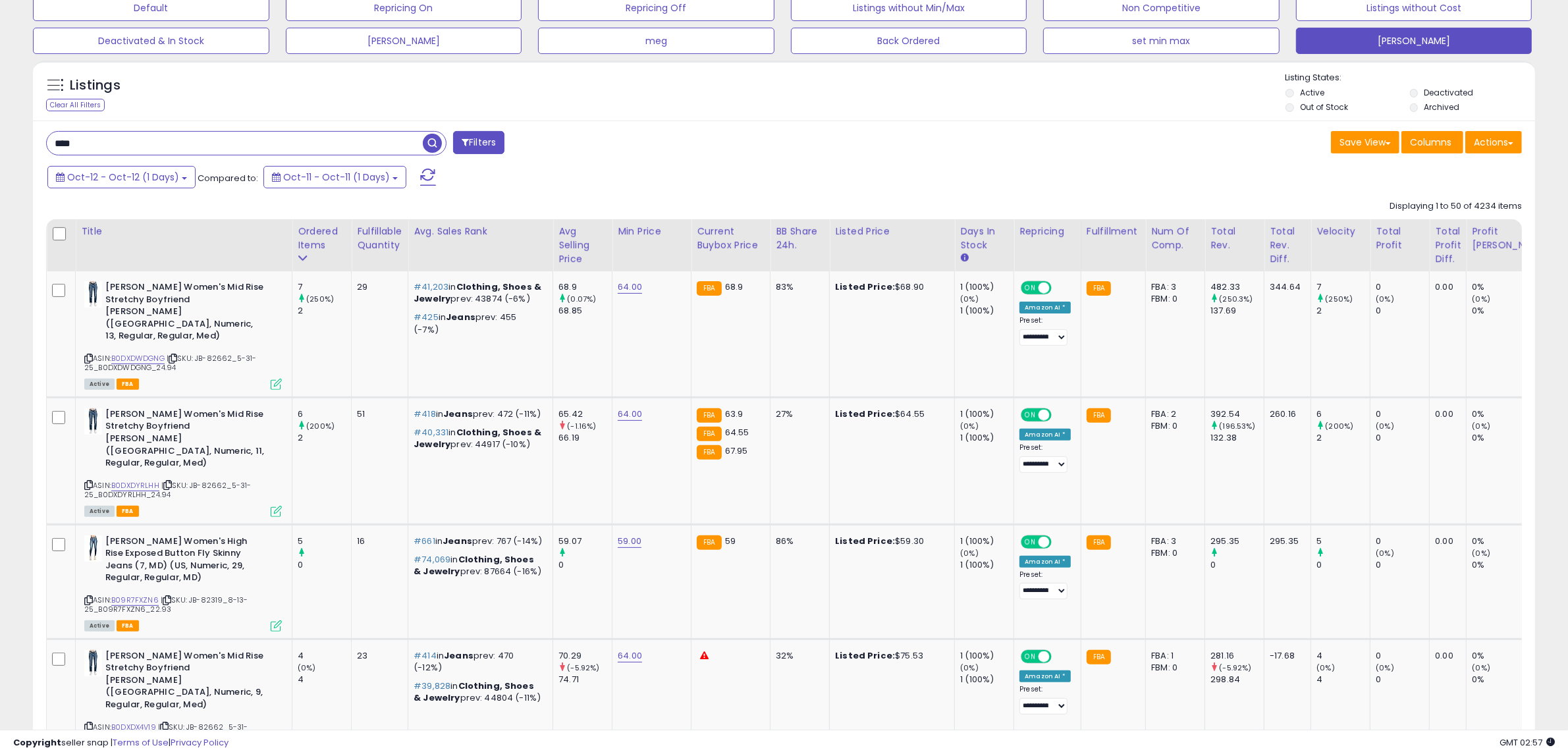
scroll to position [298, 0]
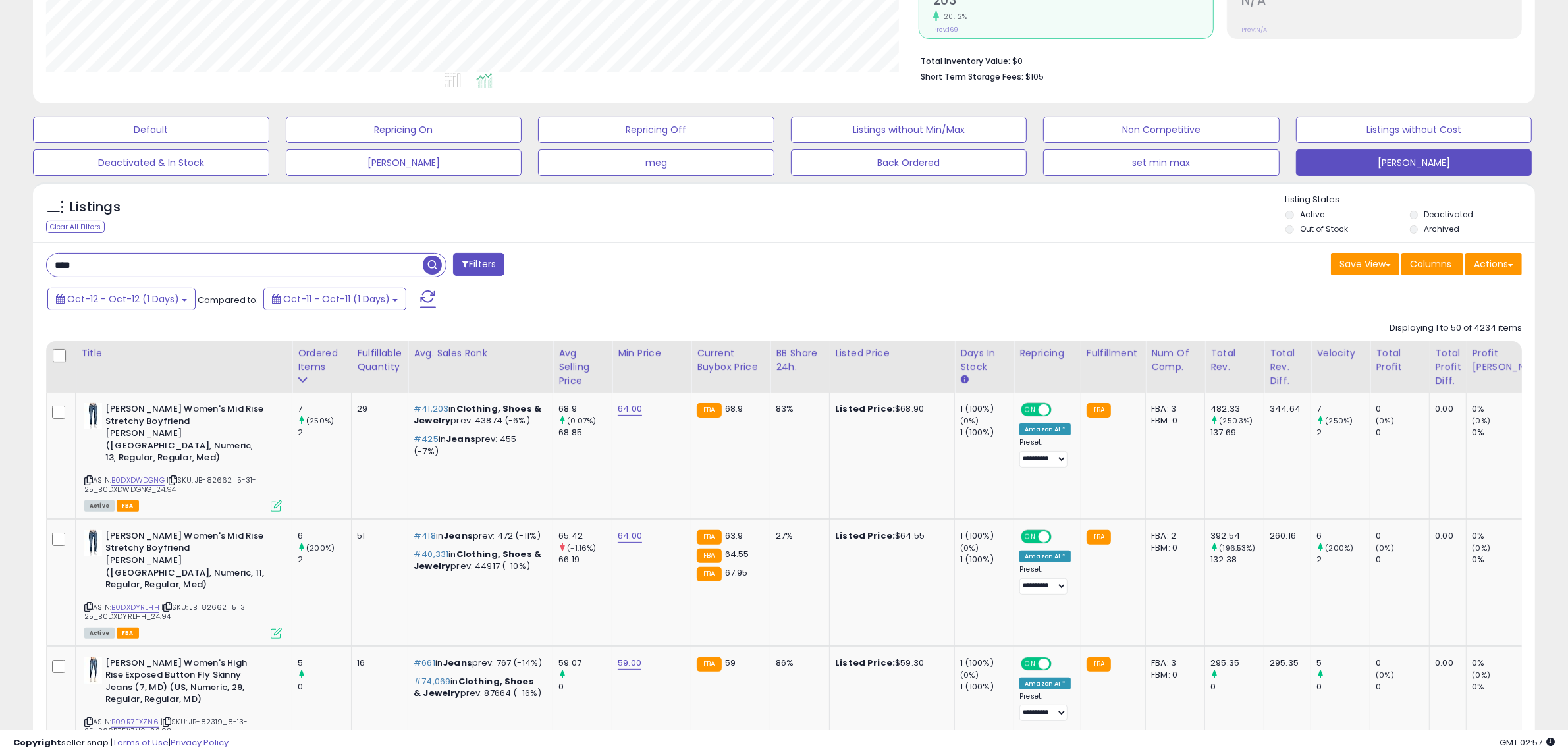
drag, startPoint x: 103, startPoint y: 261, endPoint x: -19, endPoint y: 264, distance: 122.0
click at [0, 264] on html "Unable to login Retrieving listings data.. has not yet accepted the Terms of Us…" at bounding box center [784, 80] width 1568 height 756
type input "*****"
click at [435, 266] on span "button" at bounding box center [432, 265] width 19 height 19
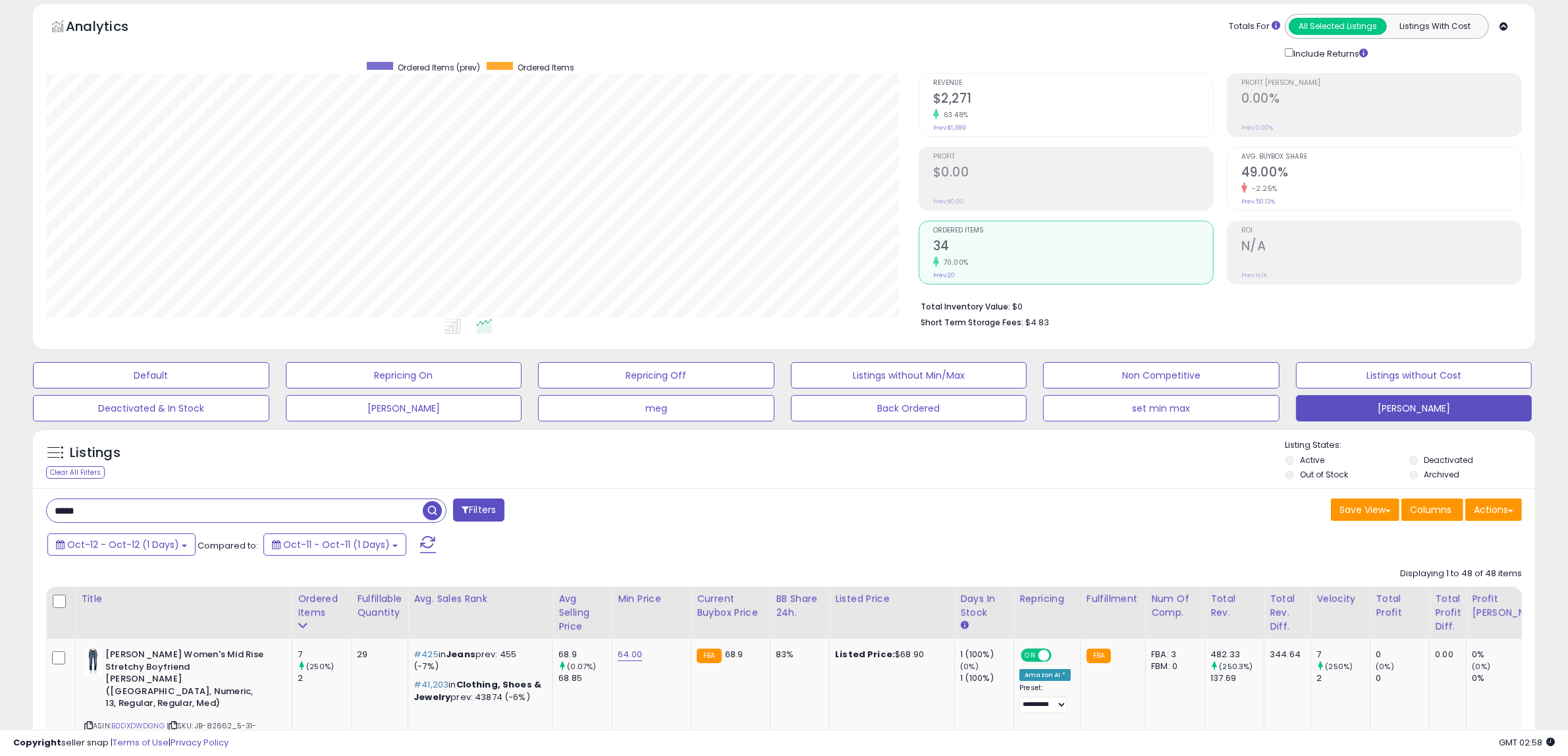
scroll to position [40, 0]
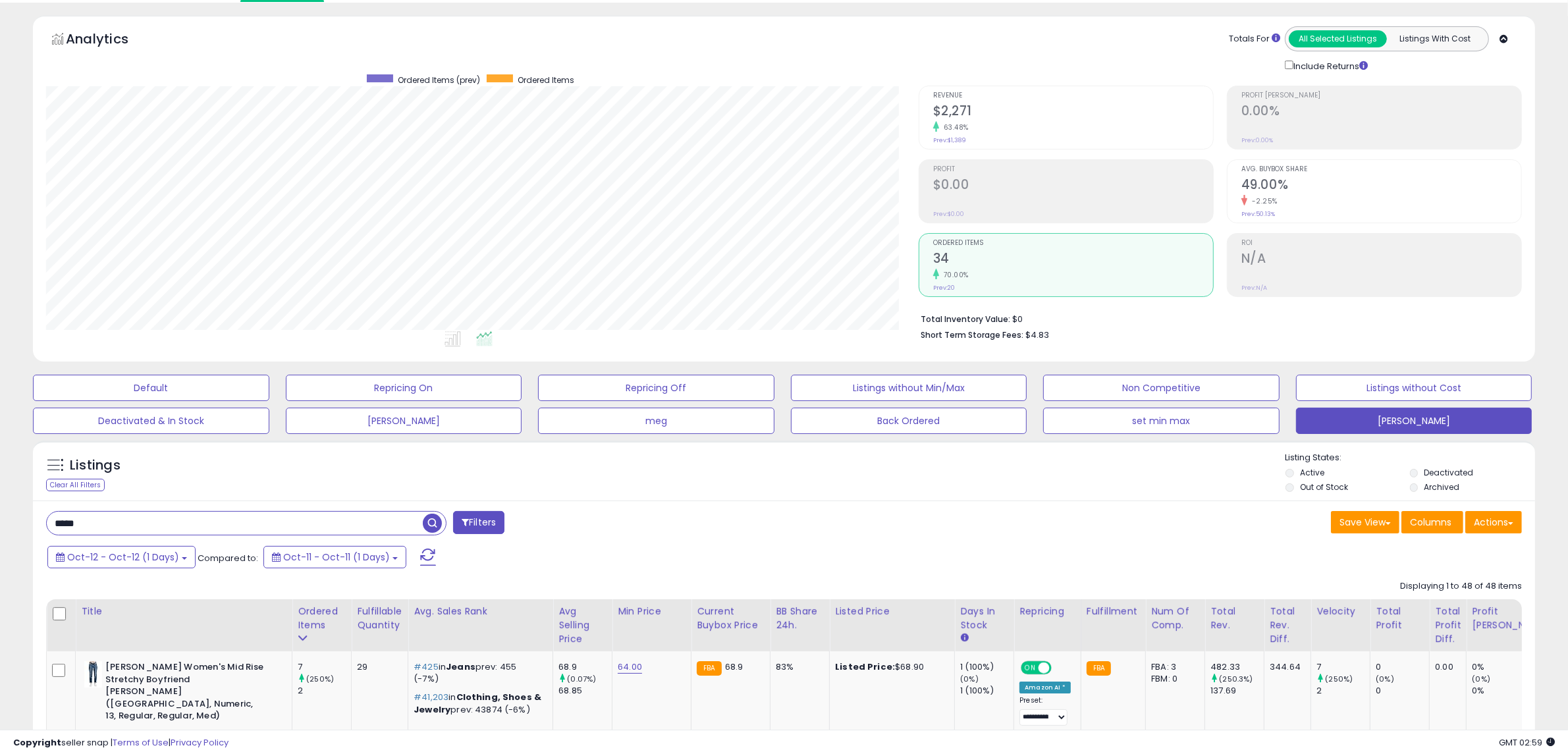
drag, startPoint x: 99, startPoint y: 522, endPoint x: -6, endPoint y: 513, distance: 105.4
click at [0, 513] on html "Unable to login Retrieving listings data.. has not yet accepted the Terms of Us…" at bounding box center [784, 338] width 1568 height 756
click at [183, 558] on button "Oct-12 - Oct-12 (1 Days)" at bounding box center [122, 557] width 148 height 22
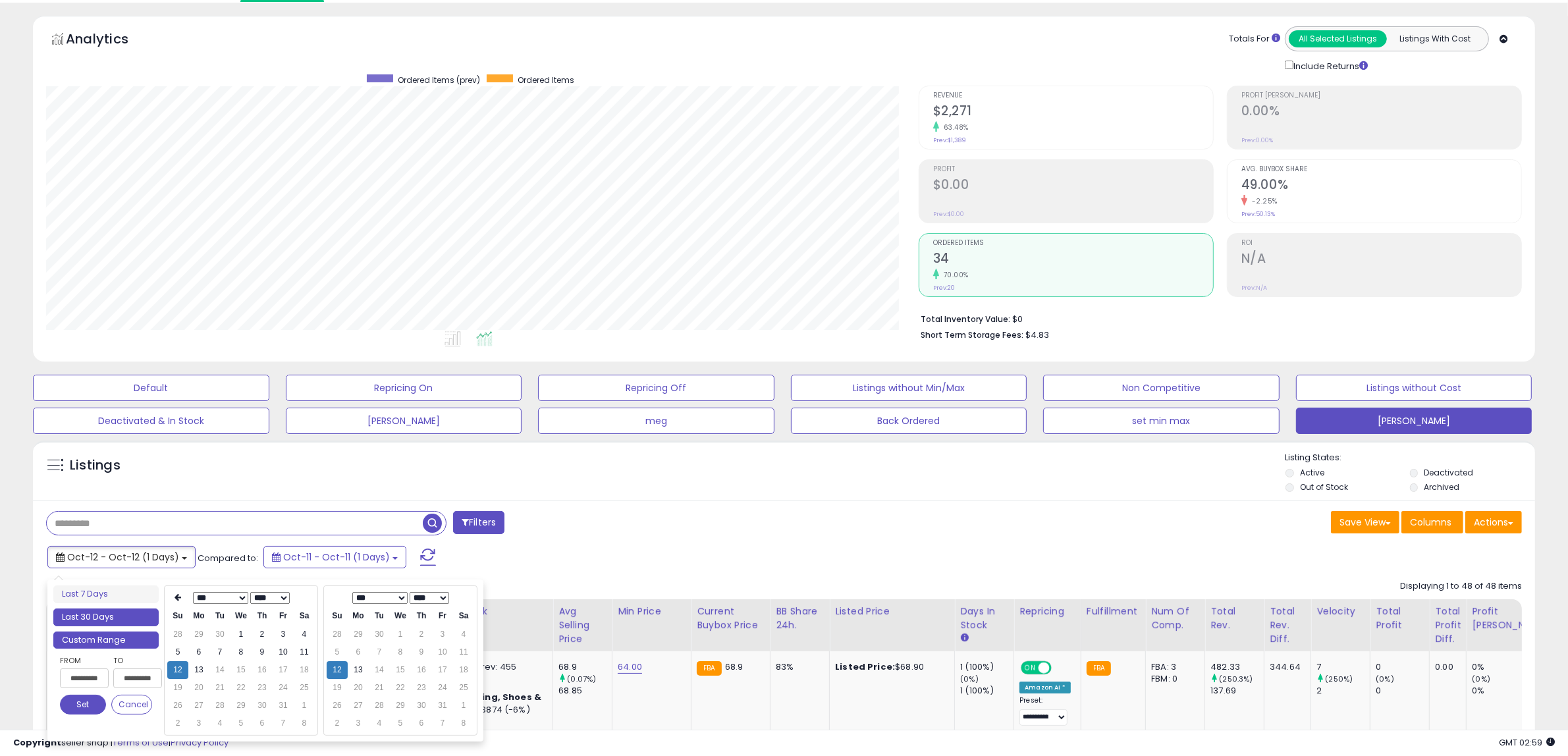
type input "**********"
click at [134, 621] on li "Last 30 Days" at bounding box center [106, 617] width 105 height 18
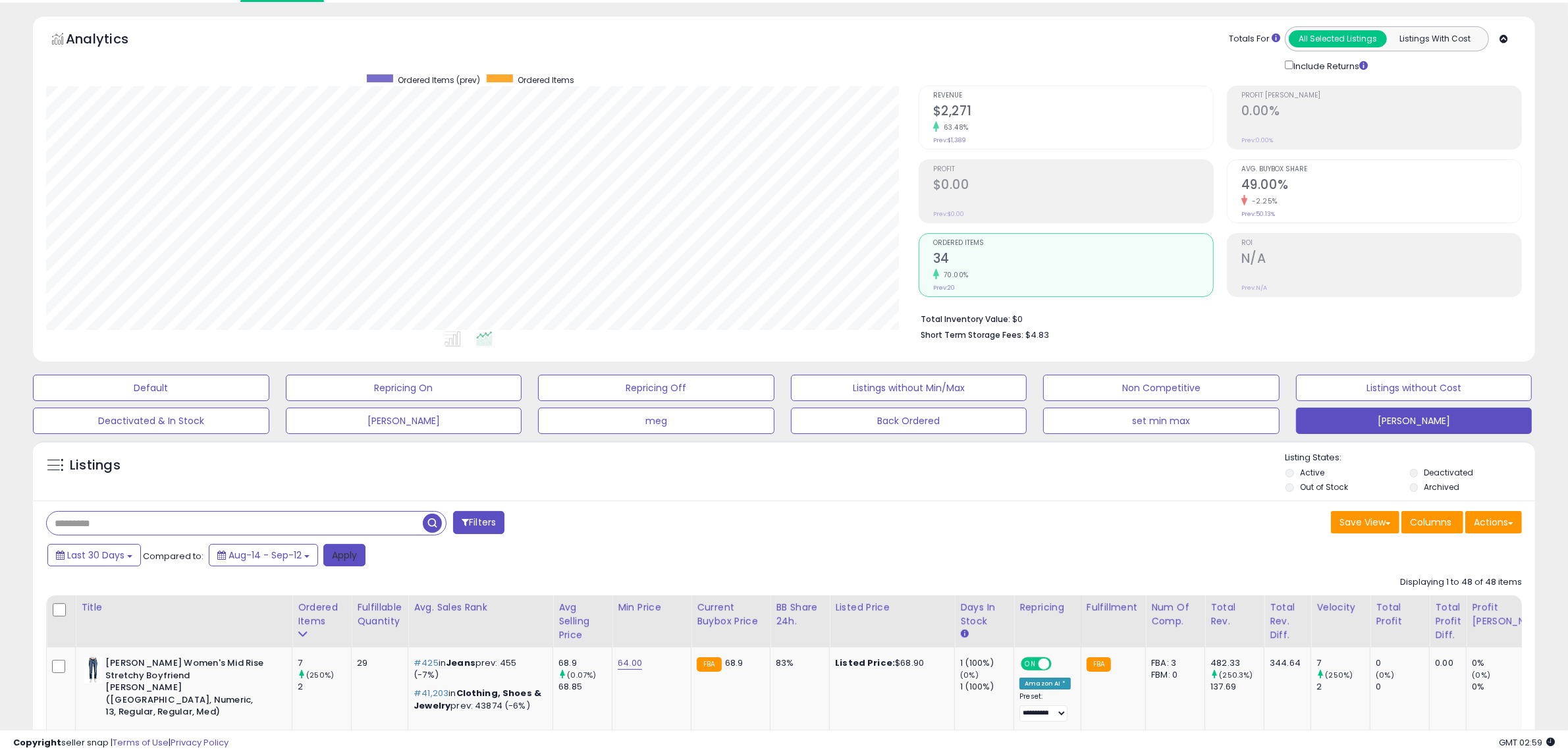
click at [347, 552] on button "Apply" at bounding box center [344, 555] width 42 height 22
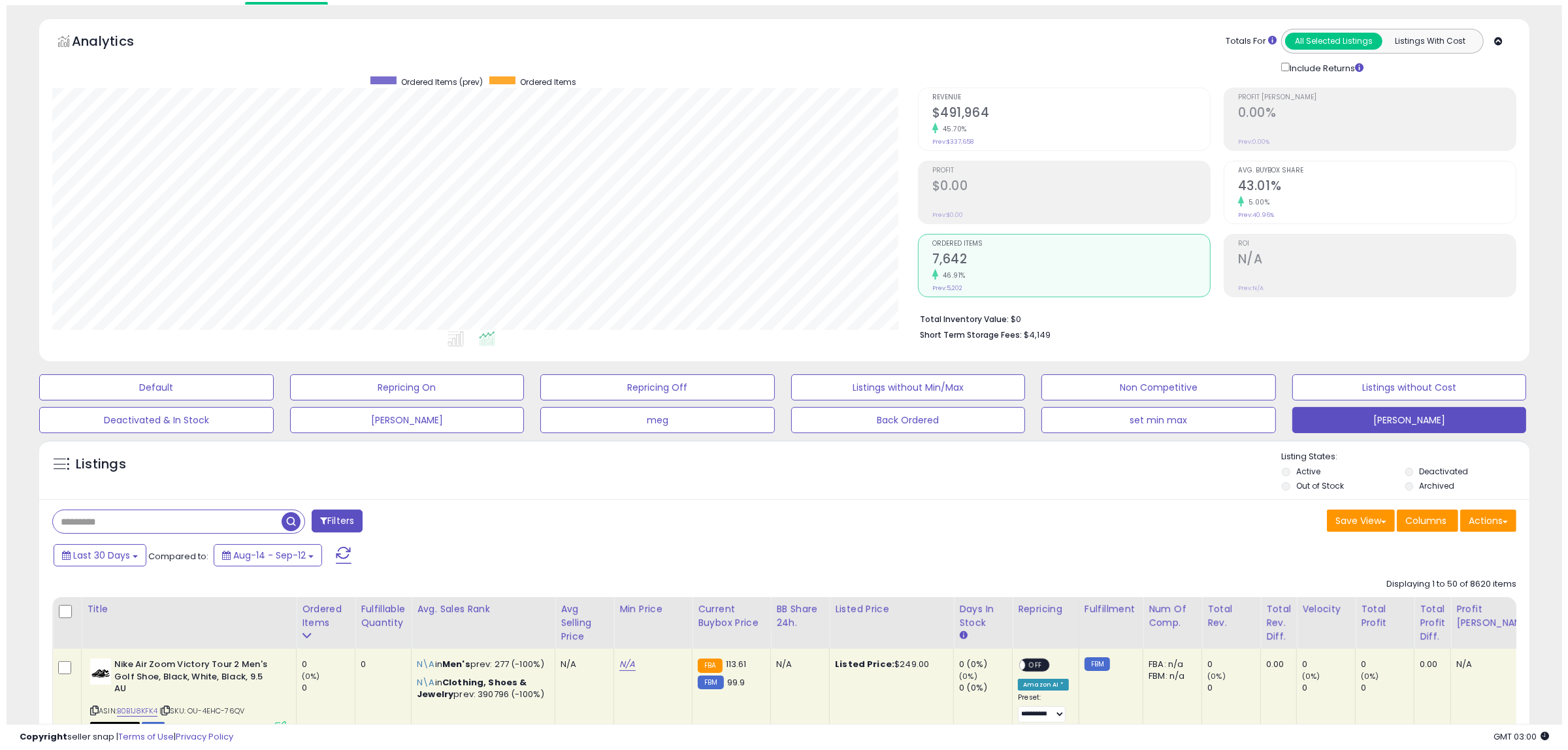
scroll to position [268, 866]
click at [966, 116] on h2 "$491,964" at bounding box center [1065, 114] width 277 height 18
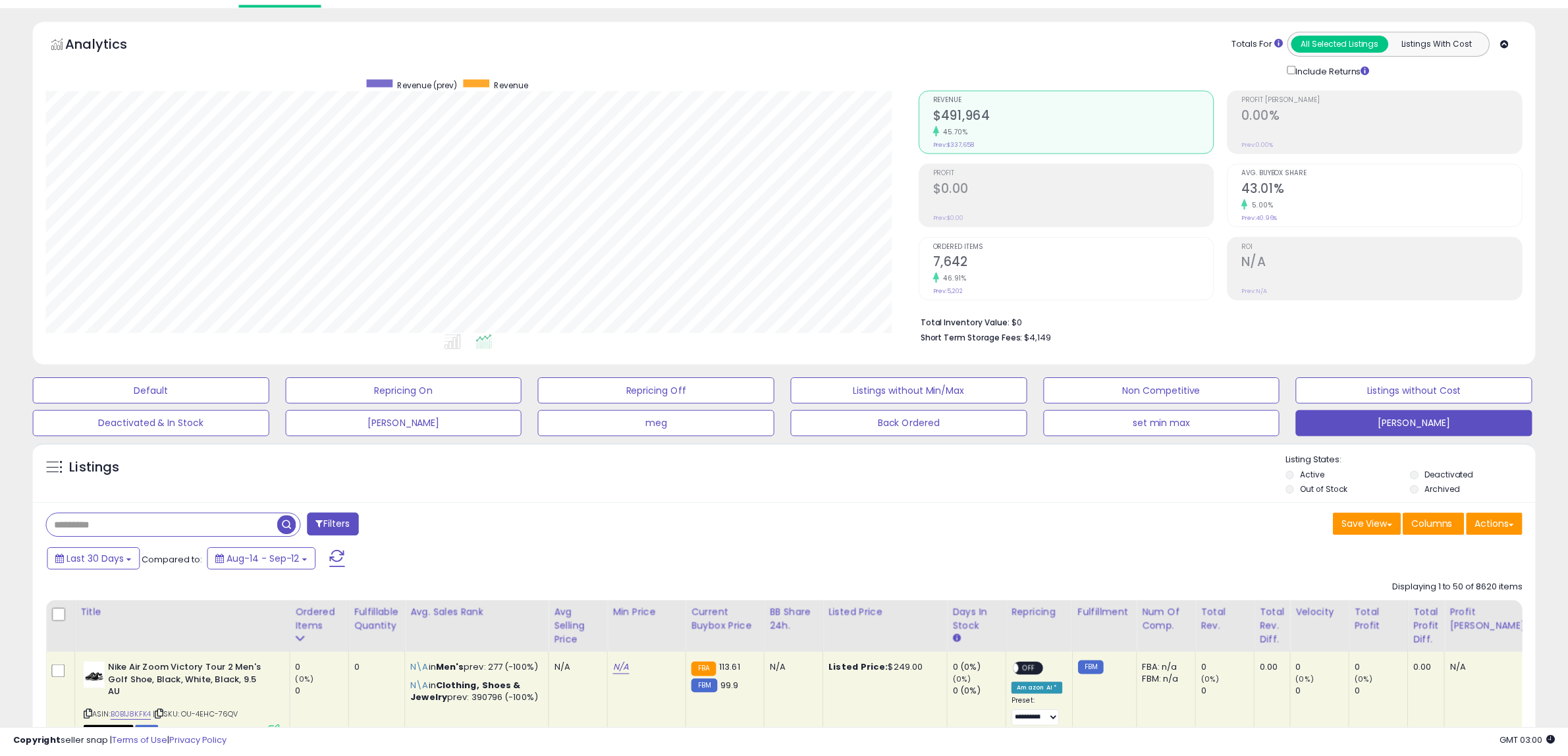
scroll to position [658035, 657712]
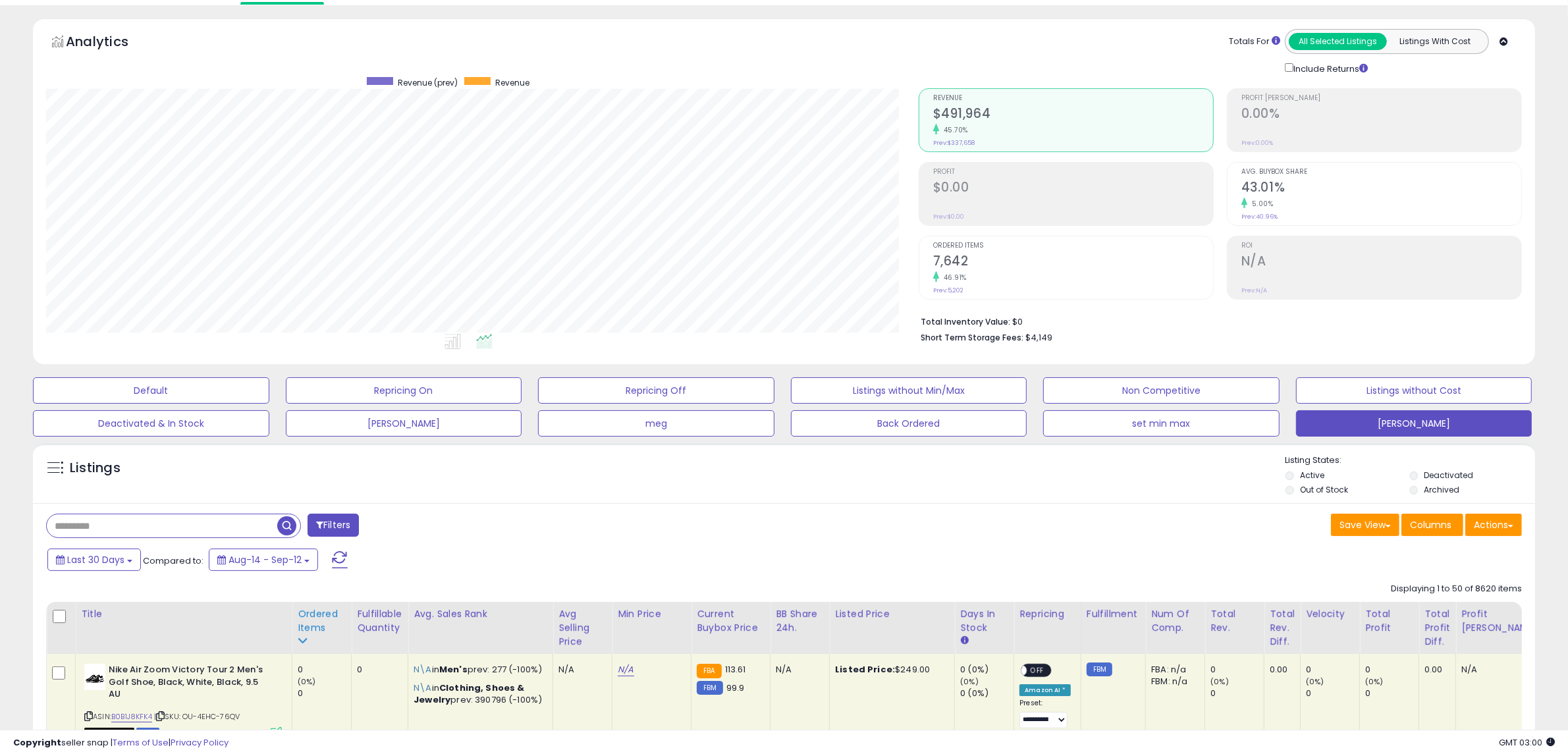
click at [313, 623] on div "Ordered Items" at bounding box center [321, 621] width 48 height 28
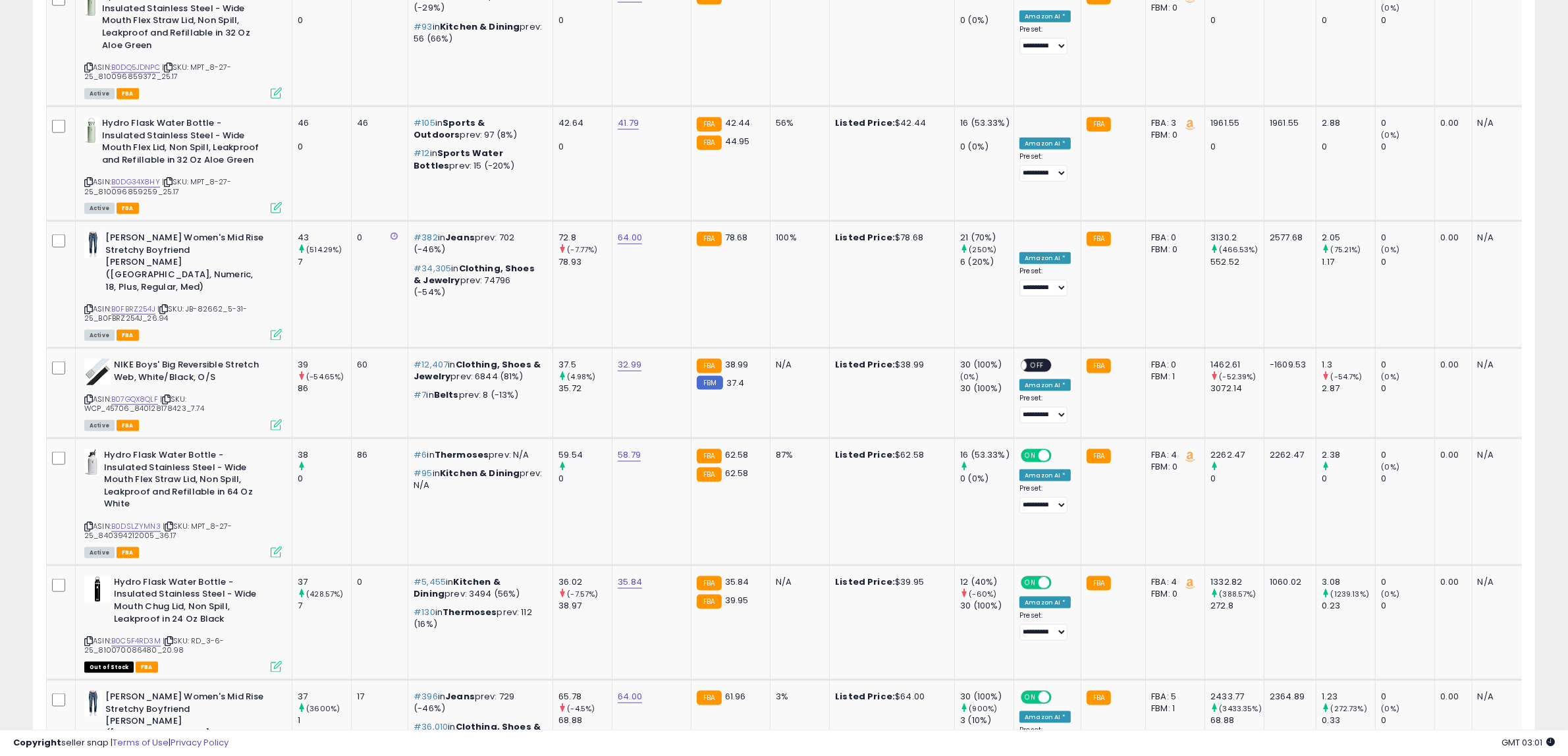
scroll to position [1930, 0]
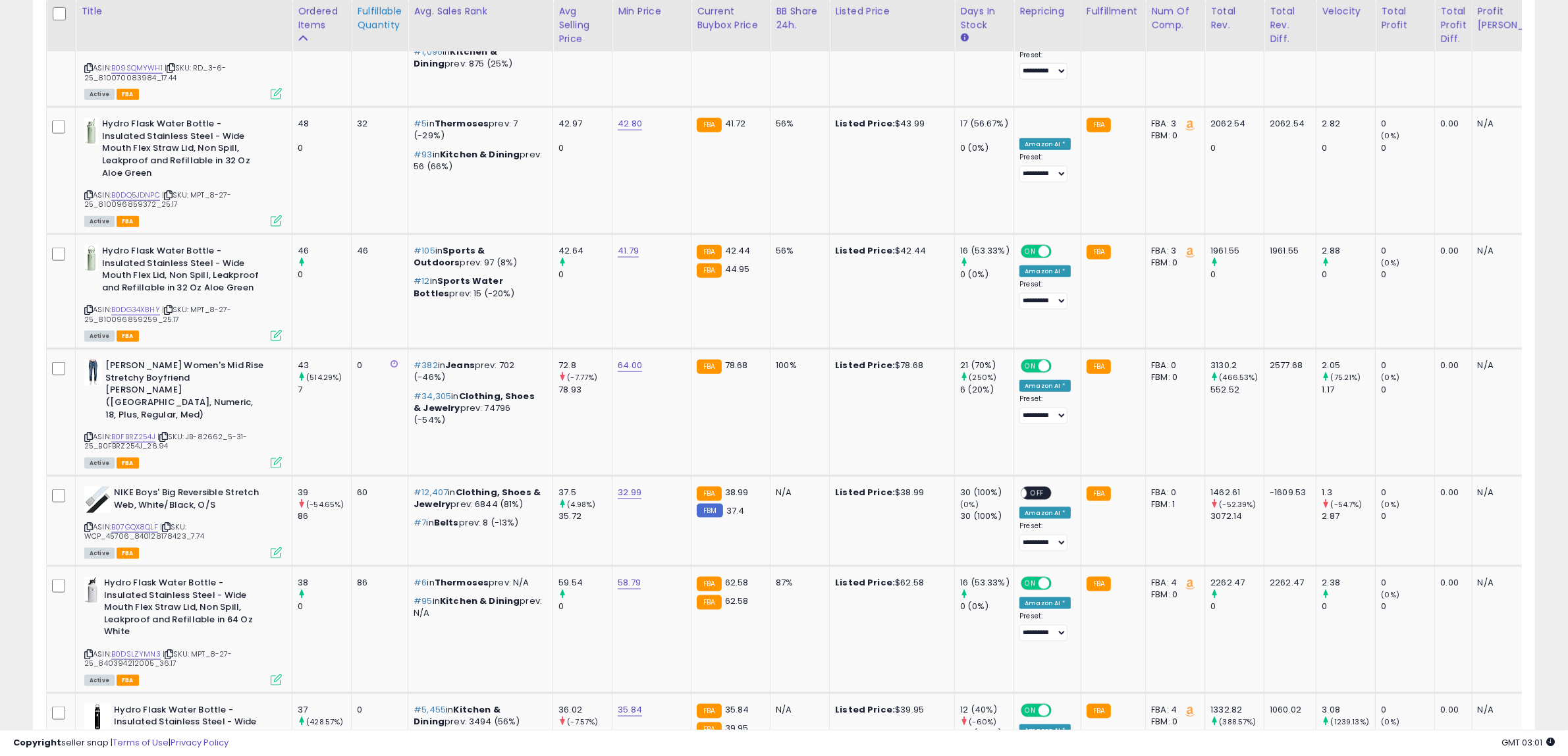
click at [376, 24] on div "Fulfillable Quantity" at bounding box center [380, 19] width 46 height 28
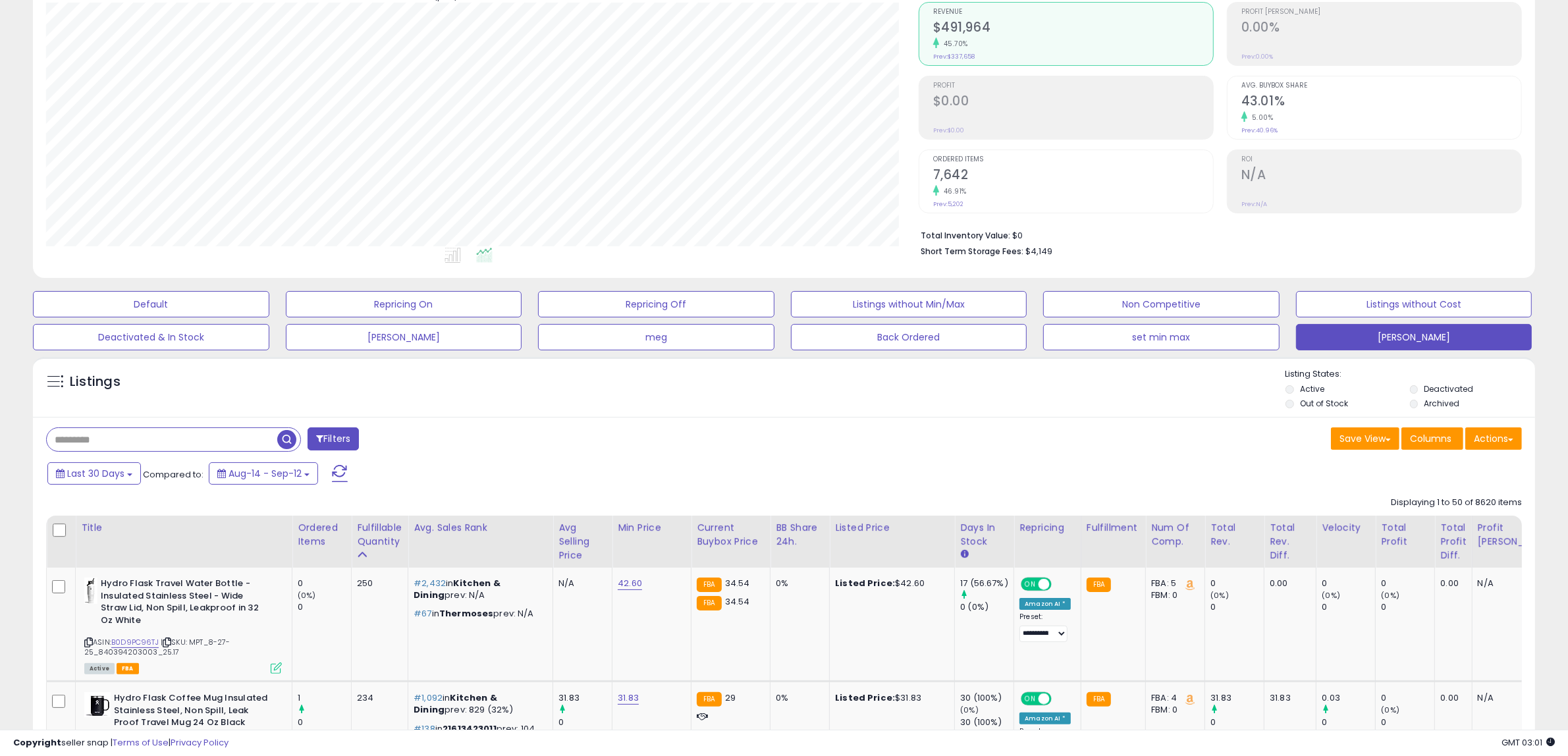
scroll to position [185, 0]
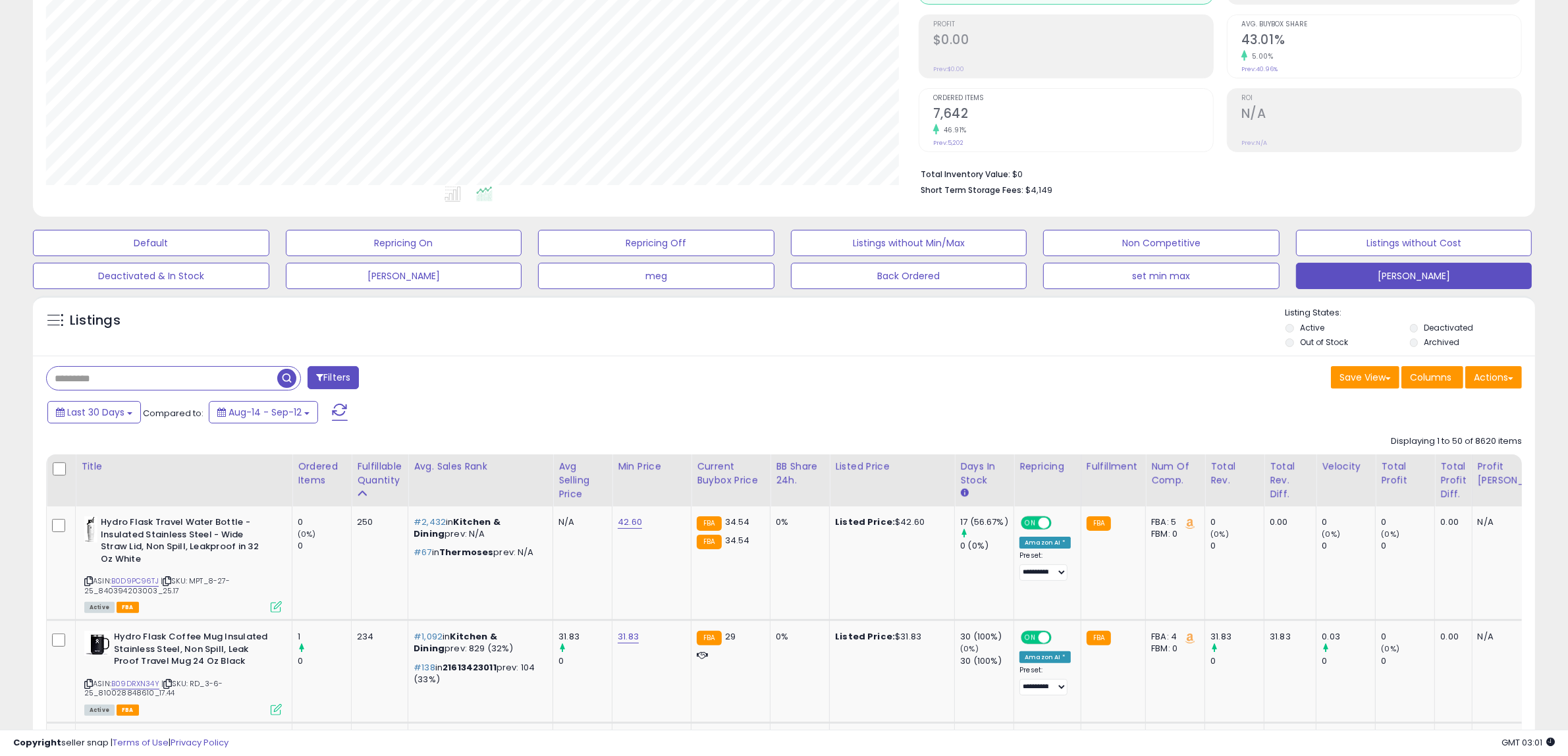
click at [120, 380] on input "text" at bounding box center [162, 378] width 230 height 23
type input "****"
click at [427, 384] on span "button" at bounding box center [432, 378] width 19 height 19
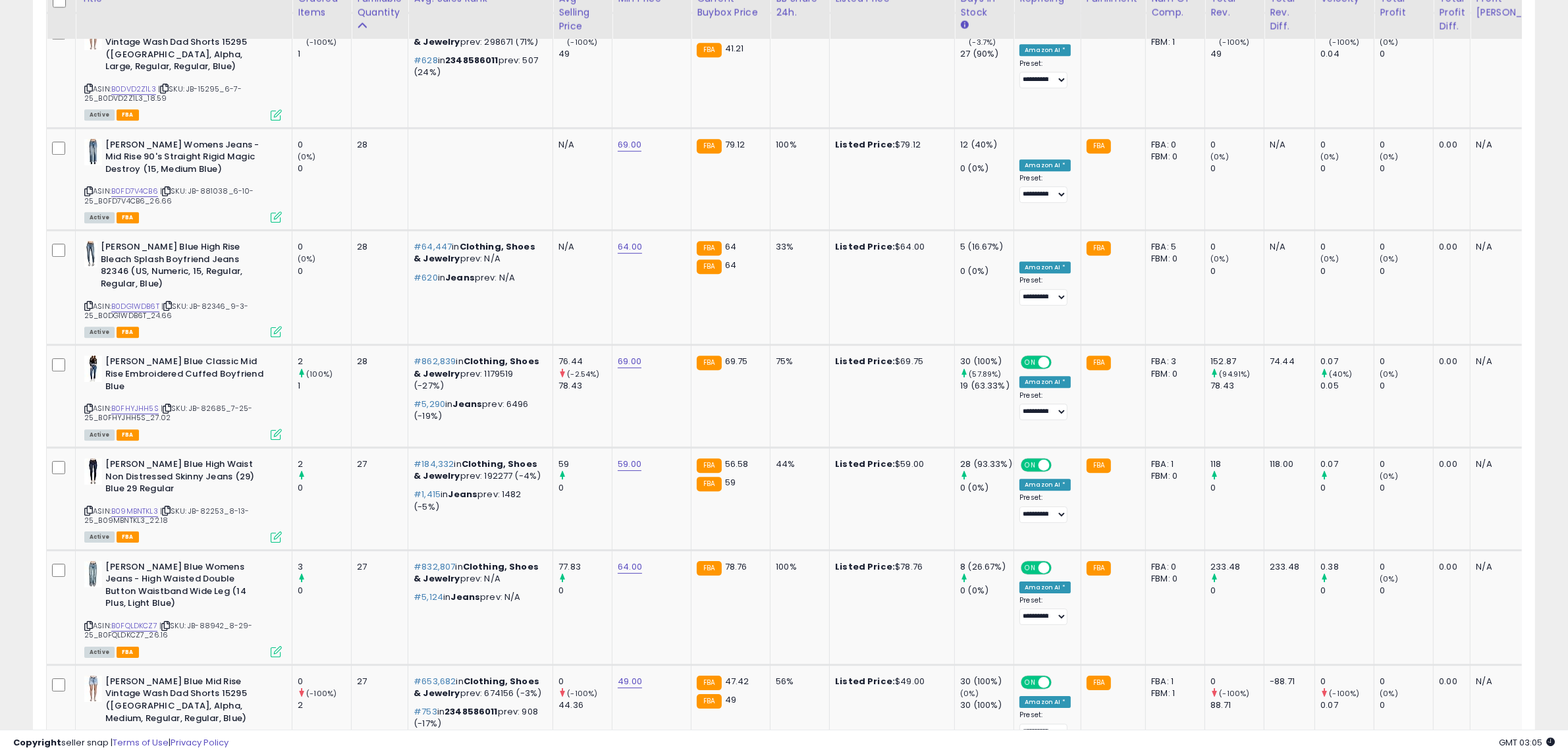
scroll to position [5130, 0]
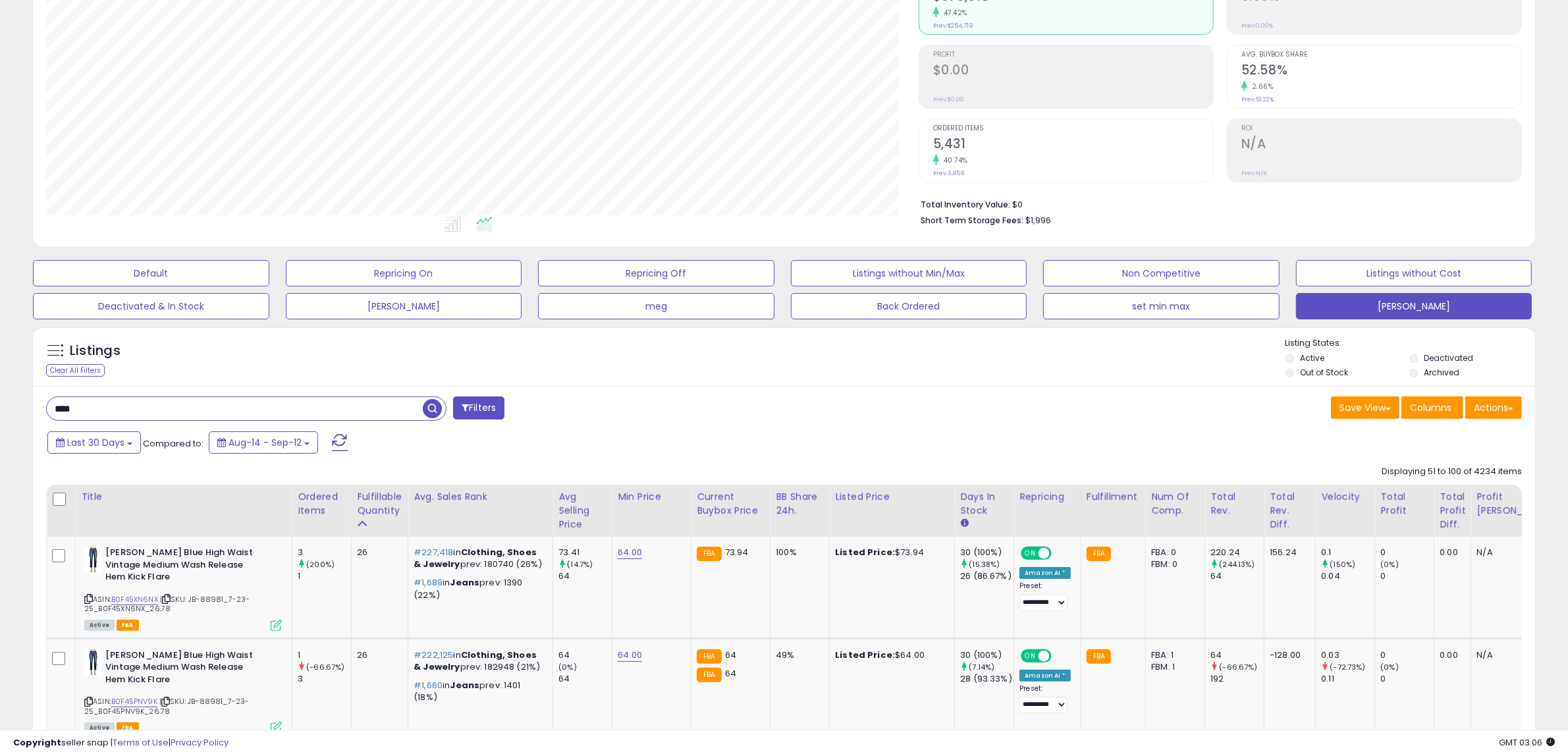
scroll to position [0, 0]
